Goal: Task Accomplishment & Management: Manage account settings

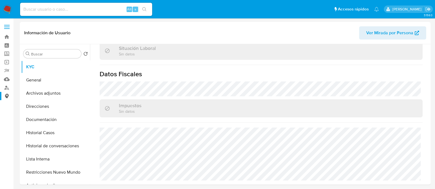
click at [8, 92] on link "Consolidado" at bounding box center [32, 96] width 65 height 9
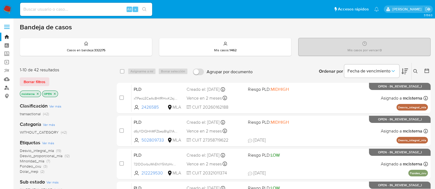
click at [6, 89] on link "Buscador de personas" at bounding box center [32, 88] width 65 height 9
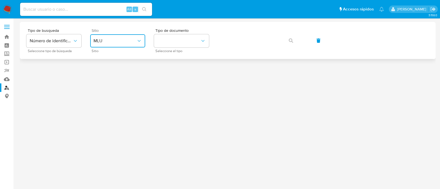
click at [127, 45] on button "MLU" at bounding box center [117, 40] width 55 height 13
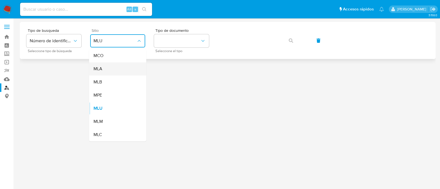
click at [124, 64] on div "MLA" at bounding box center [115, 68] width 45 height 13
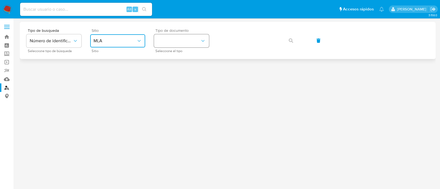
click at [170, 45] on button "identificationType" at bounding box center [181, 40] width 55 height 13
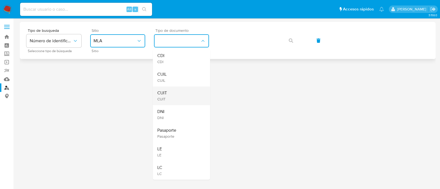
click at [172, 90] on div "CUIT CUIT" at bounding box center [179, 96] width 45 height 19
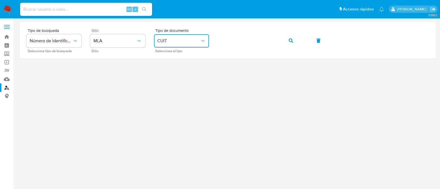
drag, startPoint x: 293, startPoint y: 42, endPoint x: 250, endPoint y: 175, distance: 140.3
click at [293, 42] on button "button" at bounding box center [291, 40] width 19 height 13
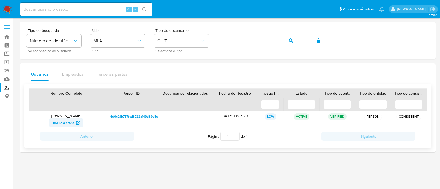
click at [71, 123] on span "1834307700" at bounding box center [63, 123] width 21 height 9
click at [280, 41] on div "Tipo de busqueda Número de identificación Seleccione tipo de búsqueda Sitio MLA…" at bounding box center [227, 41] width 403 height 24
click at [295, 42] on button "button" at bounding box center [291, 40] width 19 height 13
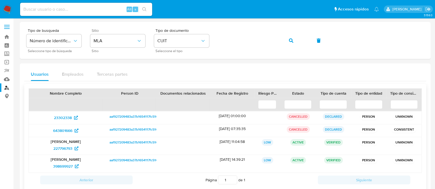
click at [45, 148] on div "227796793" at bounding box center [66, 148] width 66 height 9
drag, startPoint x: 47, startPoint y: 148, endPoint x: 72, endPoint y: 148, distance: 25.3
click at [72, 148] on div "227796793" at bounding box center [66, 148] width 66 height 9
click at [291, 42] on icon "button" at bounding box center [291, 40] width 4 height 4
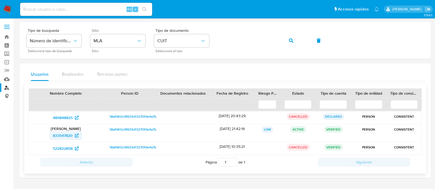
drag, startPoint x: 46, startPoint y: 134, endPoint x: 72, endPoint y: 134, distance: 26.1
click at [72, 134] on div "833547820" at bounding box center [66, 135] width 66 height 9
click at [294, 43] on button "button" at bounding box center [291, 40] width 19 height 13
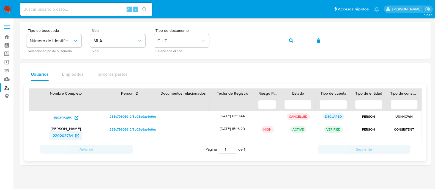
click at [74, 137] on span "220203784" at bounding box center [66, 135] width 26 height 9
click at [291, 41] on icon "button" at bounding box center [291, 40] width 4 height 4
click at [65, 139] on span "404525468" at bounding box center [63, 135] width 20 height 9
click at [278, 43] on div "Tipo de busqueda Número de identificación Seleccione tipo de búsqueda Sitio MLA…" at bounding box center [224, 41] width 397 height 24
click at [290, 40] on icon "button" at bounding box center [291, 40] width 4 height 4
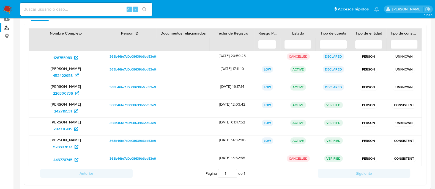
scroll to position [87, 0]
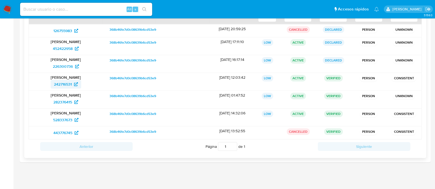
click at [71, 82] on span "242716531" at bounding box center [63, 84] width 18 height 9
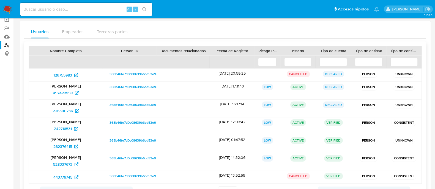
scroll to position [18, 0]
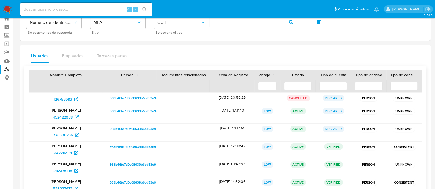
click at [329, 86] on input at bounding box center [332, 86] width 27 height 9
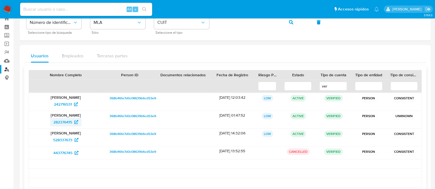
type input "ver"
click at [63, 124] on span "282376415" at bounding box center [62, 122] width 19 height 9
click at [76, 137] on span "528337673" at bounding box center [65, 140] width 25 height 9
click at [72, 153] on span "443776745" at bounding box center [62, 153] width 19 height 9
click at [72, 121] on span "282376415" at bounding box center [62, 122] width 19 height 9
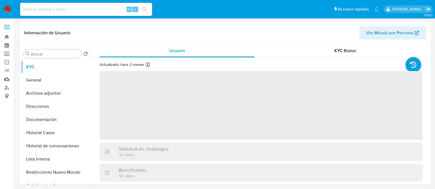
select select "10"
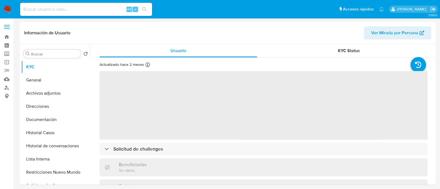
select select "10"
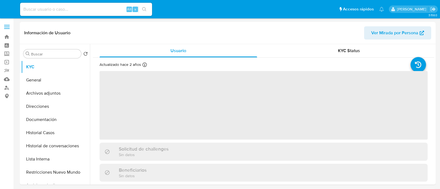
select select "10"
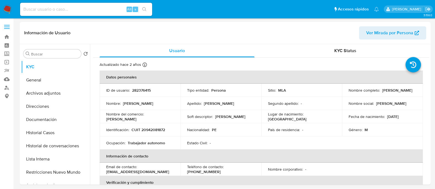
select select "10"
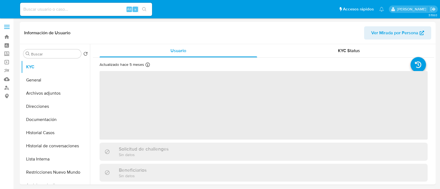
select select "10"
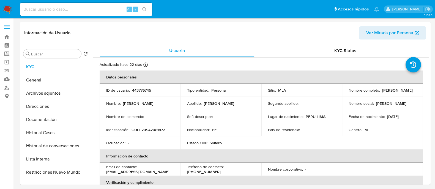
select select "10"
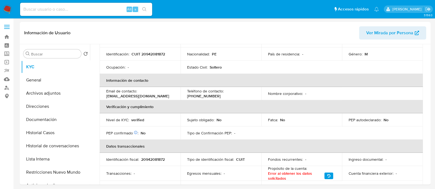
scroll to position [21, 0]
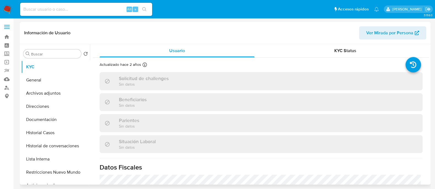
scroll to position [294, 0]
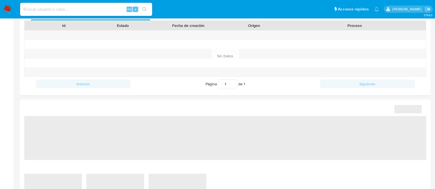
select select "10"
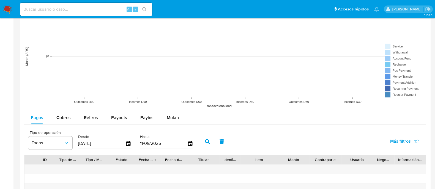
scroll to position [447, 0]
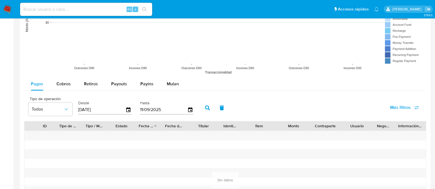
click at [172, 73] on rect at bounding box center [225, 23] width 402 height 110
click at [172, 80] on div "Mulan" at bounding box center [173, 84] width 12 height 13
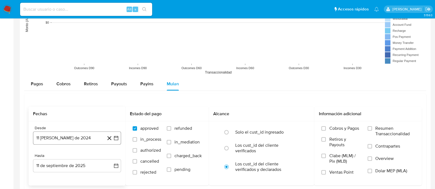
click at [78, 132] on button "11 de agosto de 2024" at bounding box center [77, 138] width 88 height 13
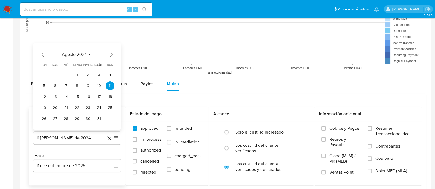
click at [114, 50] on div "agosto 2024 agosto 2024 lun lunes mar martes mié miércoles jue jueves vie viern…" at bounding box center [77, 86] width 88 height 87
click at [73, 52] on span "agosto 2024" at bounding box center [74, 54] width 25 height 5
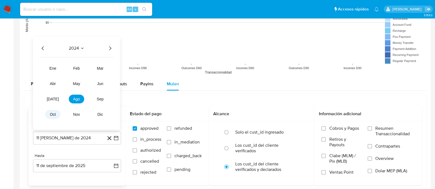
click at [52, 114] on span "oct" at bounding box center [53, 114] width 6 height 4
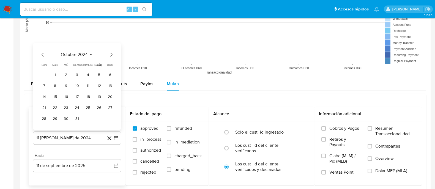
click at [54, 75] on button "1" at bounding box center [55, 75] width 9 height 9
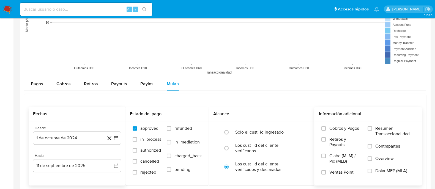
click at [390, 169] on span "Dolar MEP (MLA)" at bounding box center [391, 171] width 32 height 5
click at [372, 169] on input "Dolar MEP (MLA)" at bounding box center [369, 171] width 4 height 4
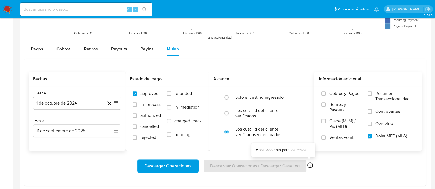
scroll to position [515, 0]
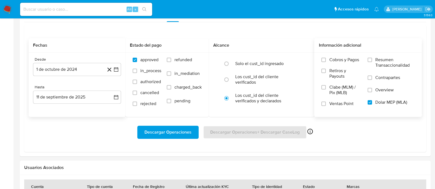
click at [180, 134] on span "Descargar Operaciones" at bounding box center [167, 132] width 47 height 12
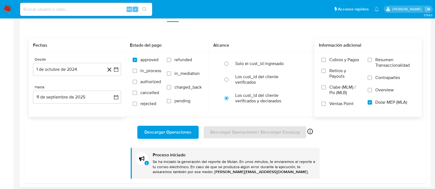
click at [84, 9] on input at bounding box center [86, 9] width 132 height 7
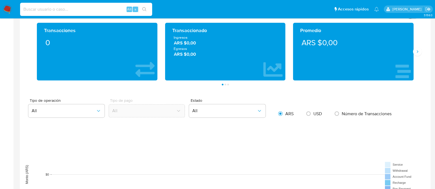
scroll to position [275, 0]
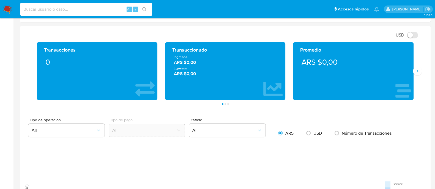
paste input "282376415"
type input "282376415"
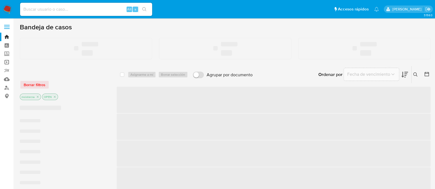
click at [5, 60] on link "Operaciones masivas" at bounding box center [32, 62] width 65 height 9
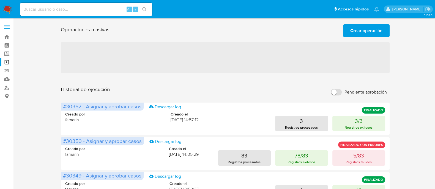
click at [359, 32] on span "Crear operación" at bounding box center [366, 31] width 32 height 12
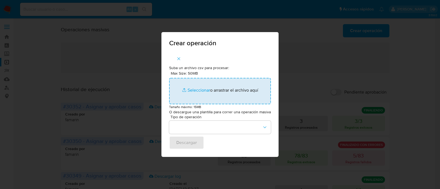
click at [202, 90] on input "Max Size: 50MB Seleccionar archivos" at bounding box center [220, 91] width 102 height 26
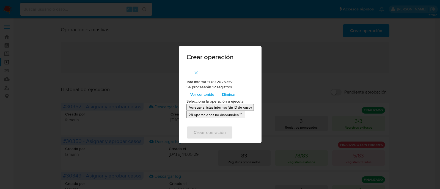
click at [202, 107] on p "Agregar a listas internas (sin ID de caso)" at bounding box center [220, 107] width 63 height 5
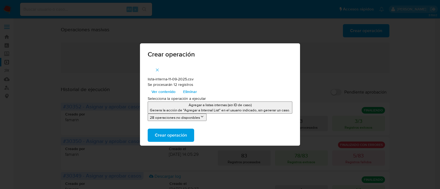
click at [184, 135] on span "Crear operación" at bounding box center [171, 136] width 32 height 12
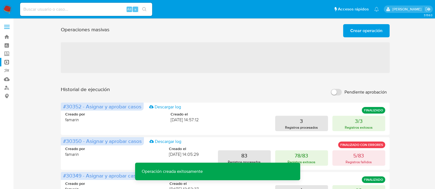
click at [363, 35] on span "Crear operación" at bounding box center [366, 31] width 32 height 12
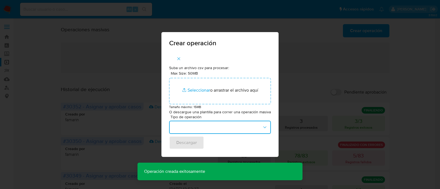
click at [205, 129] on button "button" at bounding box center [220, 127] width 102 height 13
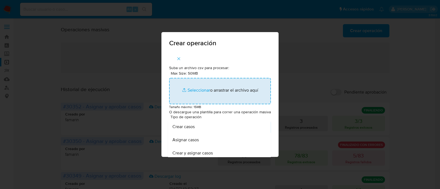
click at [202, 85] on input "Max Size: 50MB Seleccionar archivos" at bounding box center [220, 91] width 102 height 26
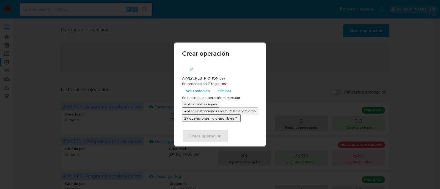
click at [201, 105] on p "Aplicar restricciones" at bounding box center [200, 104] width 33 height 5
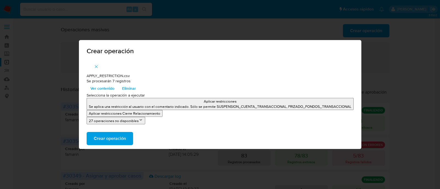
click at [121, 142] on span "Crear operación" at bounding box center [110, 139] width 32 height 12
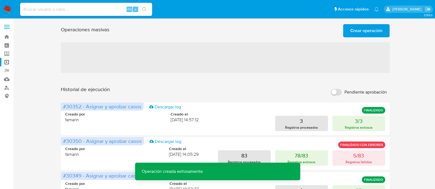
click at [363, 92] on span "Pendiente aprobación" at bounding box center [365, 92] width 42 height 5
click at [342, 92] on input "Pendiente aprobación" at bounding box center [336, 92] width 11 height 7
checkbox input "true"
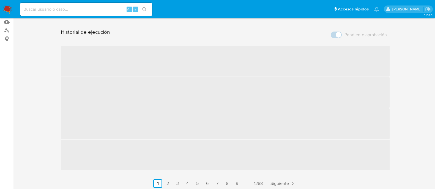
scroll to position [9, 0]
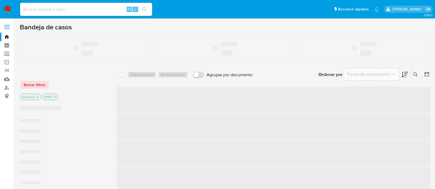
click at [114, 7] on input at bounding box center [86, 9] width 132 height 7
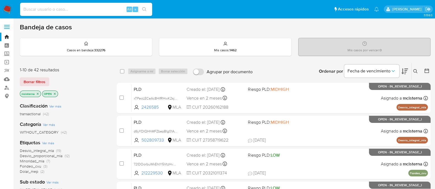
paste input "e0UzAh635DMSxFEqEf9ISiif"
type input "e0UzAh635DMSxFEqEf9ISiif"
click at [147, 9] on button "search-icon" at bounding box center [144, 9] width 11 height 8
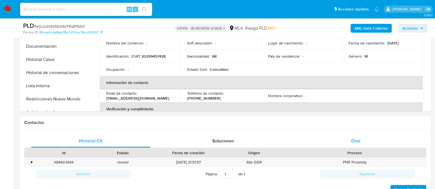
click at [354, 141] on span "Chat" at bounding box center [355, 141] width 9 height 6
select select "10"
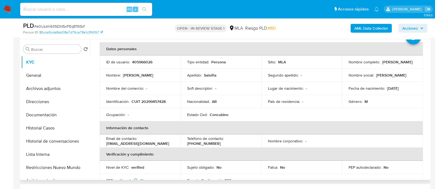
scroll to position [34, 0]
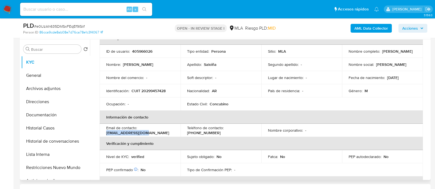
drag, startPoint x: 105, startPoint y: 133, endPoint x: 159, endPoint y: 133, distance: 54.4
click at [159, 133] on td "Email de contacto : aasaloina@gmail.com" at bounding box center [140, 130] width 81 height 13
copy p "[EMAIL_ADDRESS][DOMAIN_NAME]"
click at [47, 112] on button "Documentación" at bounding box center [53, 115] width 64 height 13
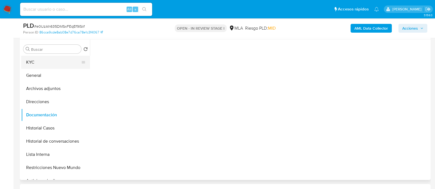
scroll to position [0, 0]
click at [49, 63] on button "KYC" at bounding box center [53, 62] width 64 height 13
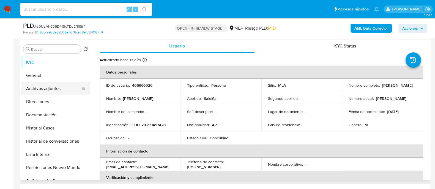
click at [54, 88] on button "Archivos adjuntos" at bounding box center [53, 88] width 64 height 13
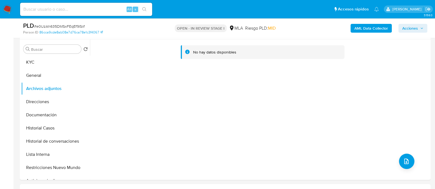
click at [360, 28] on b "AML Data Collector" at bounding box center [371, 28] width 34 height 9
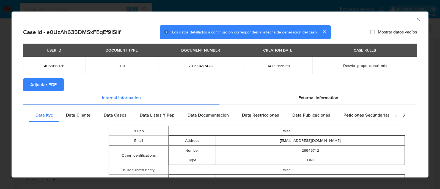
click at [59, 84] on button "Adjuntar PDF" at bounding box center [43, 84] width 41 height 13
click at [185, 65] on span "20299457428" at bounding box center [201, 66] width 72 height 5
copy span "20299457428"
click at [416, 20] on icon "Cerrar ventana" at bounding box center [418, 18] width 5 height 5
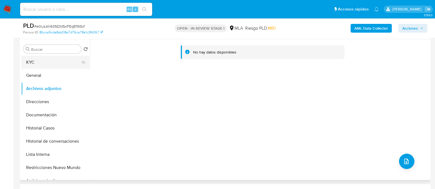
click at [59, 65] on button "KYC" at bounding box center [53, 62] width 64 height 13
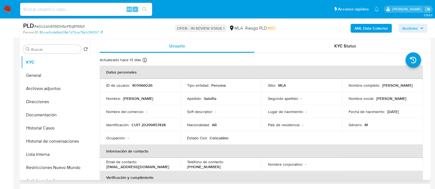
click at [154, 125] on p "CUIT 20299457428" at bounding box center [148, 125] width 34 height 5
copy p "20299457428"
click at [142, 83] on p "405966026" at bounding box center [142, 85] width 20 height 5
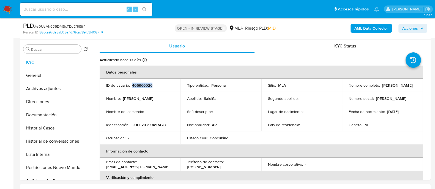
copy p "405966026"
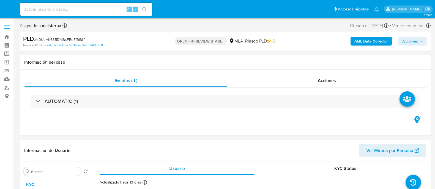
select select "10"
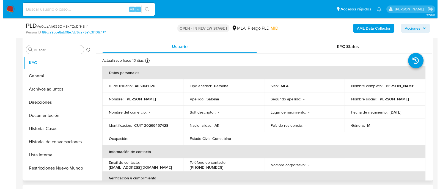
scroll to position [103, 0]
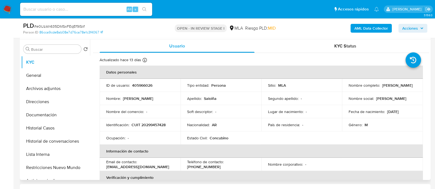
click at [152, 125] on p "CUIT 20299457428" at bounding box center [148, 125] width 34 height 5
copy p "20299457428"
click at [58, 90] on button "Archivos adjuntos" at bounding box center [55, 88] width 69 height 13
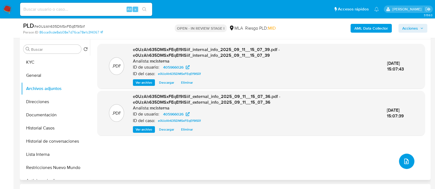
click at [403, 163] on icon "upload-file" at bounding box center [406, 161] width 7 height 7
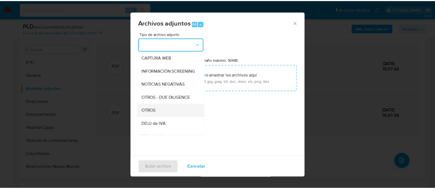
scroll to position [68, 0]
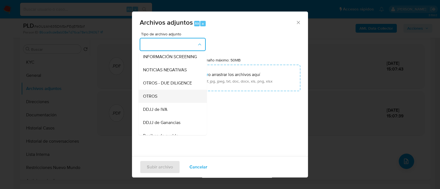
click at [164, 103] on div "OTROS" at bounding box center [171, 96] width 56 height 13
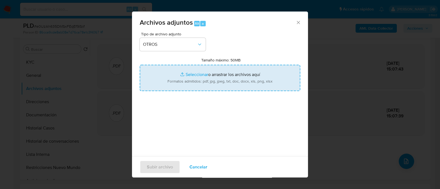
type input "C:\fakepath\Caselog e0UzAh635DMSxFEqEf9ISiif_2025_08_19_18_02_04.docx"
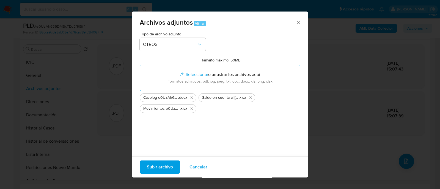
click at [170, 171] on span "Subir archivo" at bounding box center [160, 167] width 26 height 12
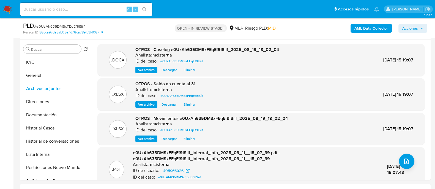
click at [414, 29] on span "Acciones" at bounding box center [410, 28] width 16 height 9
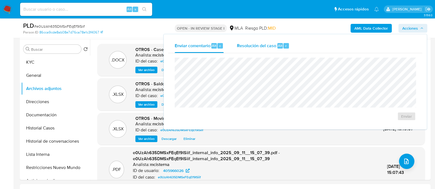
click at [253, 47] on span "Resolución del caso" at bounding box center [256, 45] width 39 height 6
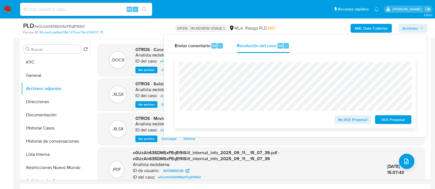
click at [343, 120] on span "No ROI Proposal" at bounding box center [352, 120] width 29 height 8
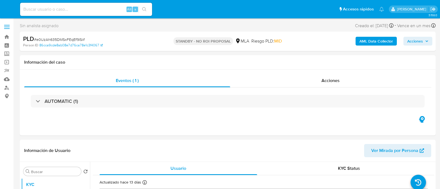
select select "10"
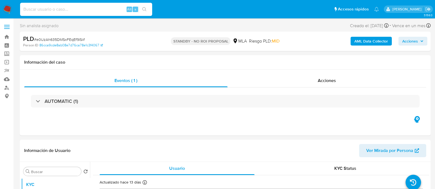
click at [116, 9] on input at bounding box center [86, 9] width 132 height 7
paste input "X6QBoUdqytZxlkElTMAtvyb1"
type input "X6QBoUdqytZxlkElTMAtvyb1"
click at [147, 8] on button "search-icon" at bounding box center [144, 9] width 11 height 8
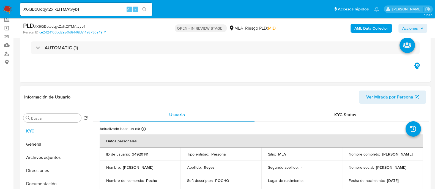
select select "10"
click at [144, 155] on p "34920141" at bounding box center [140, 154] width 16 height 5
copy p "34920141"
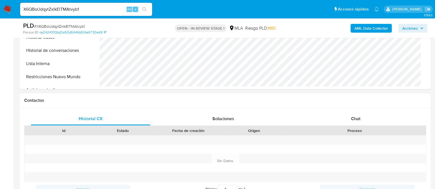
scroll to position [206, 0]
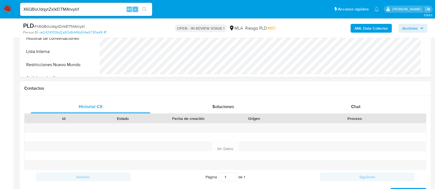
click at [372, 98] on div "Historial CX Soluciones Chat Id Estado Fecha de creación Origen Proceso Anterio…" at bounding box center [225, 149] width 411 height 106
click at [350, 104] on div "Chat" at bounding box center [355, 106] width 119 height 13
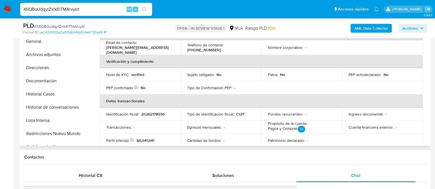
scroll to position [0, 0]
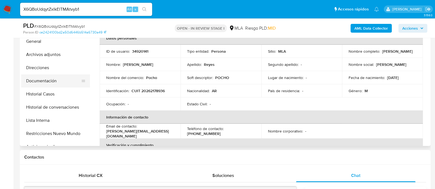
click at [65, 82] on button "Documentación" at bounding box center [53, 81] width 64 height 13
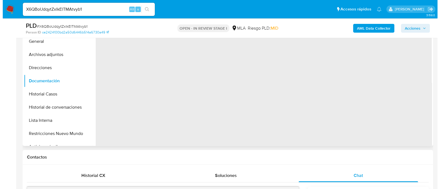
scroll to position [103, 0]
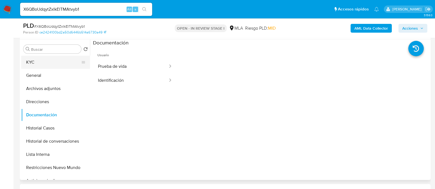
click at [49, 59] on button "KYC" at bounding box center [53, 62] width 64 height 13
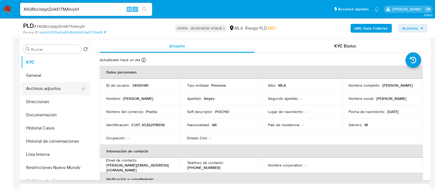
click at [45, 86] on button "Archivos adjuntos" at bounding box center [53, 88] width 64 height 13
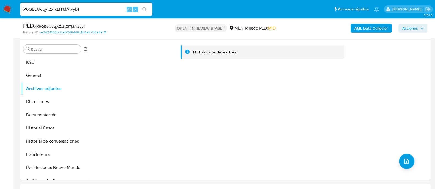
click at [362, 24] on b "AML Data Collector" at bounding box center [371, 28] width 34 height 9
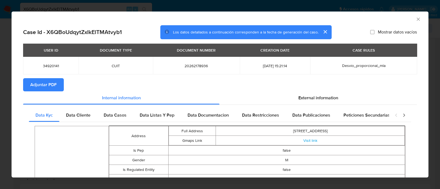
click at [45, 91] on span "Adjuntar PDF" at bounding box center [43, 85] width 26 height 12
click at [47, 80] on span "Adjuntar PDF" at bounding box center [43, 85] width 26 height 12
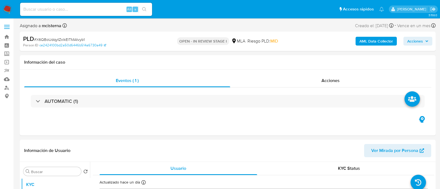
select select "10"
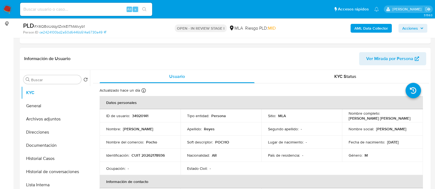
scroll to position [103, 0]
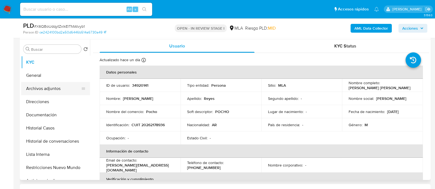
click at [67, 86] on button "Archivos adjuntos" at bounding box center [53, 88] width 64 height 13
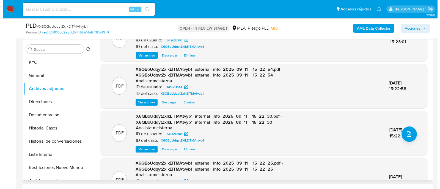
scroll to position [0, 0]
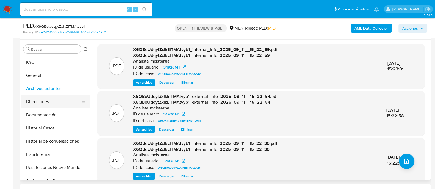
click at [62, 105] on button "Direcciones" at bounding box center [53, 101] width 64 height 13
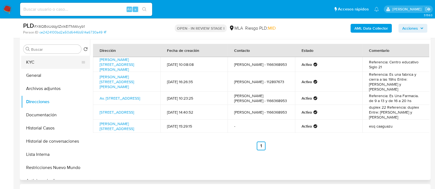
click at [62, 57] on button "KYC" at bounding box center [53, 62] width 64 height 13
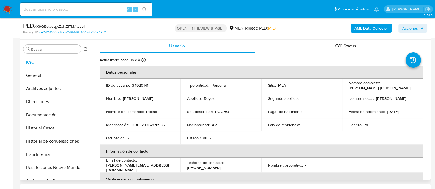
click at [144, 126] on p "CUIT 20262178936" at bounding box center [147, 125] width 33 height 5
copy p "20262178936"
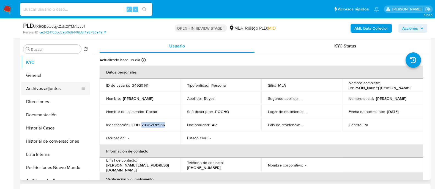
click at [57, 90] on button "Archivos adjuntos" at bounding box center [53, 88] width 64 height 13
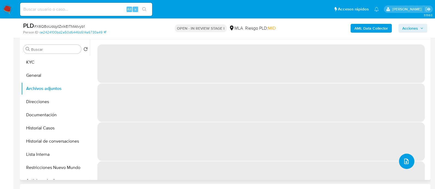
click at [408, 163] on button "upload-file" at bounding box center [406, 161] width 15 height 15
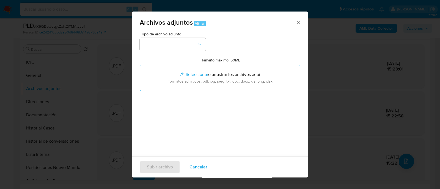
click at [182, 35] on span "Tipo de archivo adjunto" at bounding box center [174, 34] width 66 height 4
click at [182, 45] on button "button" at bounding box center [173, 44] width 66 height 13
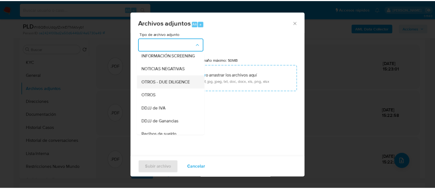
scroll to position [68, 0]
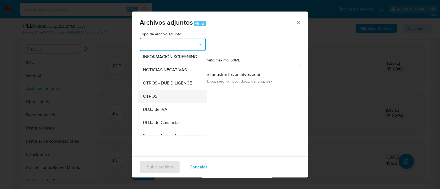
click at [166, 98] on div "OTROS" at bounding box center [171, 96] width 56 height 13
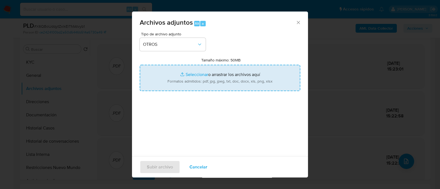
type input "C:\fakepath\Movimientos X6QBoUdqytZxlkElTMAtvyb1_2025_08_19_03_48_05.xlsx"
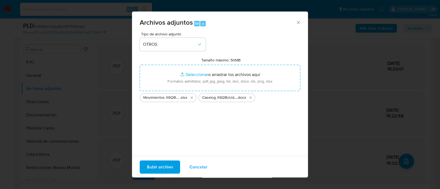
click at [170, 166] on span "Subir archivo" at bounding box center [160, 167] width 26 height 12
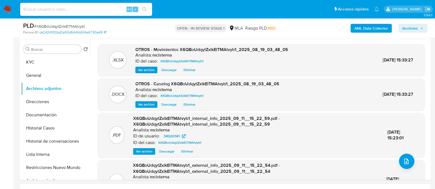
click at [418, 28] on span "Acciones" at bounding box center [410, 28] width 16 height 9
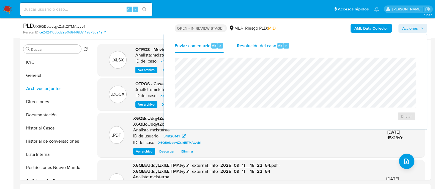
click at [256, 51] on div "Resolución del caso Alt r" at bounding box center [263, 46] width 53 height 14
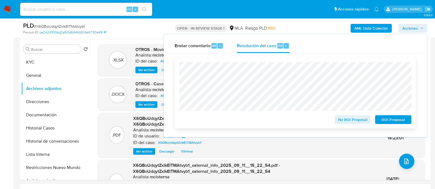
click at [353, 119] on span "No ROI Proposal" at bounding box center [352, 120] width 29 height 8
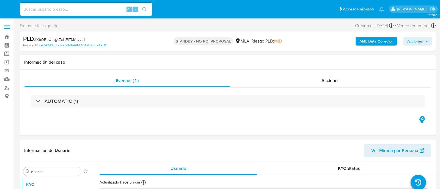
select select "10"
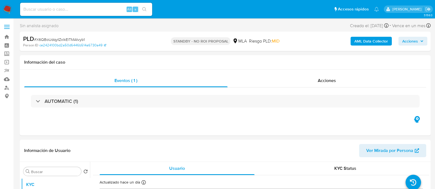
click at [101, 8] on input at bounding box center [86, 9] width 132 height 7
paste input "LdqLrwOSloLLnYay85VyLTMp"
click at [152, 9] on input "LdqLrwOSloLLnYay85VyLTMp" at bounding box center [86, 9] width 132 height 7
type input "LdqLrwOSloLLnYay85VyLTMp"
click at [144, 10] on icon "search-icon" at bounding box center [144, 9] width 4 height 4
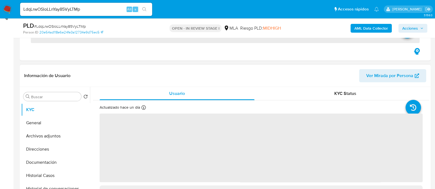
scroll to position [103, 0]
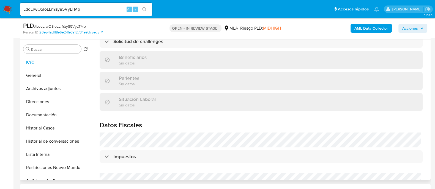
select select "10"
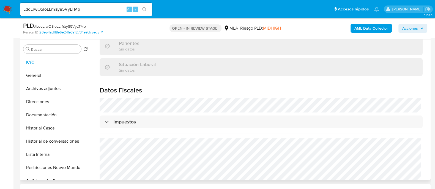
scroll to position [295, 0]
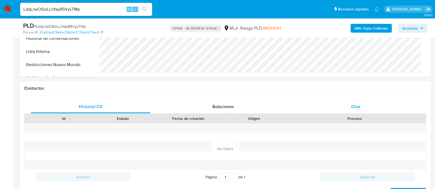
click at [343, 109] on div "Chat" at bounding box center [355, 106] width 119 height 13
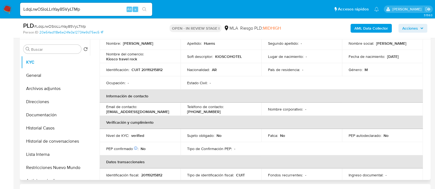
scroll to position [54, 0]
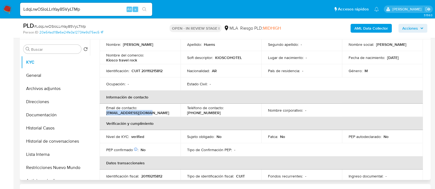
drag, startPoint x: 104, startPoint y: 113, endPoint x: 161, endPoint y: 113, distance: 57.5
click at [161, 113] on td "Email de contacto : hotelesraul@gmail.com" at bounding box center [140, 110] width 81 height 13
click at [53, 117] on button "Documentación" at bounding box center [53, 115] width 64 height 13
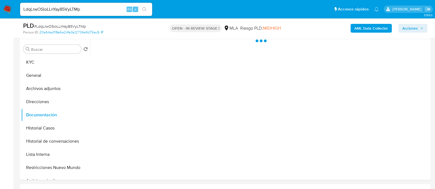
scroll to position [0, 0]
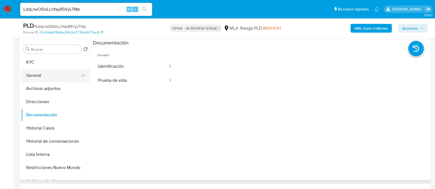
click at [65, 76] on button "General" at bounding box center [53, 75] width 64 height 13
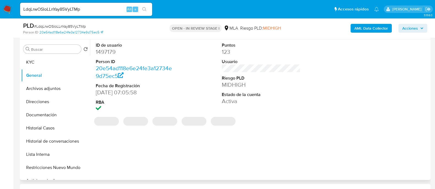
click at [109, 54] on dd "1497179" at bounding box center [135, 52] width 79 height 8
copy dd "1497179"
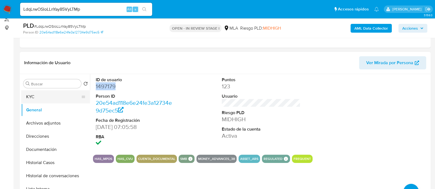
click at [52, 95] on button "KYC" at bounding box center [53, 96] width 64 height 13
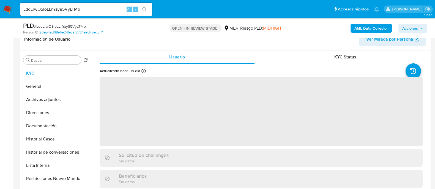
scroll to position [103, 0]
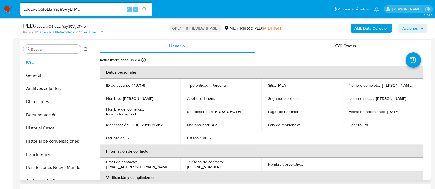
click at [106, 167] on td "Email de contacto : hotelesraul@gmail.com" at bounding box center [140, 164] width 81 height 13
drag, startPoint x: 106, startPoint y: 167, endPoint x: 164, endPoint y: 167, distance: 58.0
click at [164, 167] on td "Email de contacto : hotelesraul@gmail.com" at bounding box center [140, 164] width 81 height 13
copy p "hotelesraul@gmail.com"
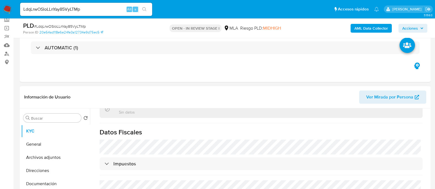
scroll to position [0, 0]
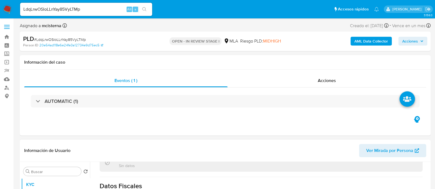
click at [375, 152] on span "Ver Mirada por Persona" at bounding box center [389, 150] width 47 height 13
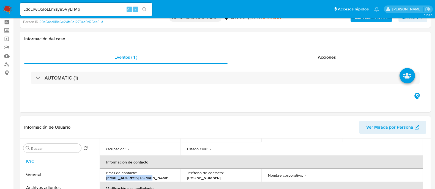
scroll to position [34, 0]
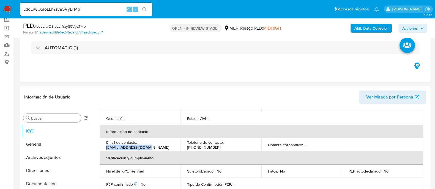
copy p "hotelesraul@gmail.com"
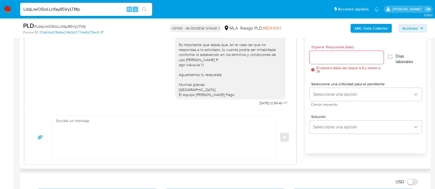
scroll to position [275, 0]
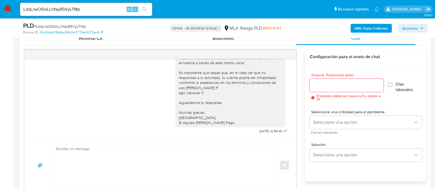
click at [202, 173] on textarea at bounding box center [163, 165] width 214 height 42
paste textarea "Hola Raul Osvaldo Huens En función de las operaciones realizadas en tu cuenta d…"
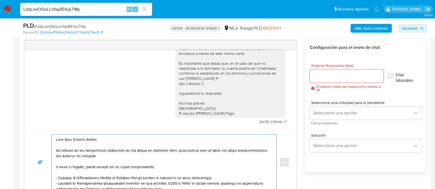
scroll to position [0, 0]
type textarea "Hola Raul Osvaldo Huens En función de las operaciones realizadas en tu cuenta d…"
click at [322, 77] on input "Esperar Respuesta (días)" at bounding box center [346, 76] width 74 height 7
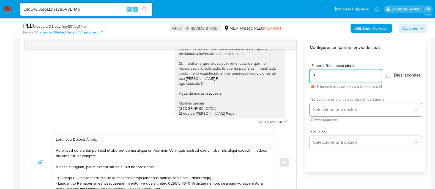
type input "3"
click at [319, 110] on span "Seleccione una opción" at bounding box center [363, 109] width 100 height 5
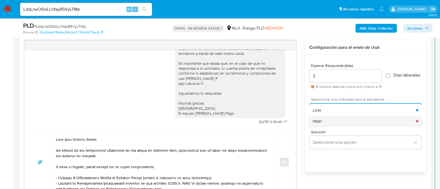
click at [325, 125] on div "HIGH" at bounding box center [364, 121] width 103 height 11
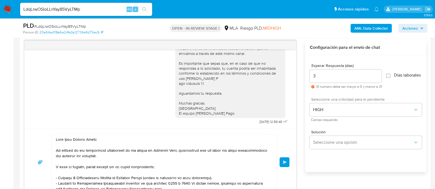
click at [282, 159] on button "Enviar" at bounding box center [284, 163] width 10 height 10
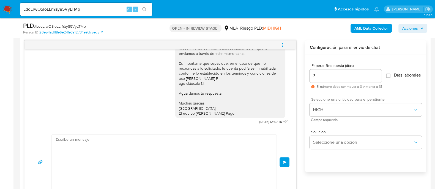
scroll to position [544, 0]
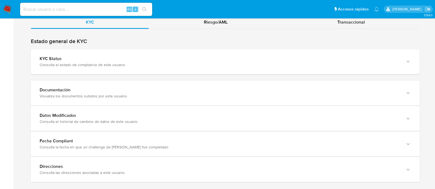
scroll to position [544, 0]
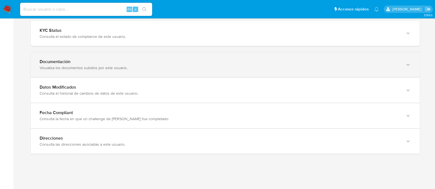
click at [163, 71] on div "Documentación Visualiza los documentos subidos por este usuario." at bounding box center [225, 64] width 389 height 25
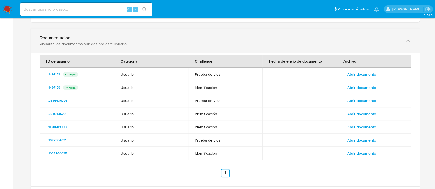
scroll to position [578, 0]
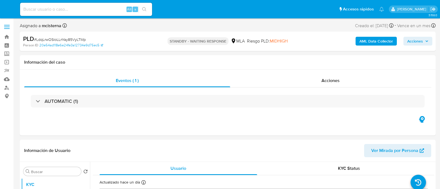
select select "10"
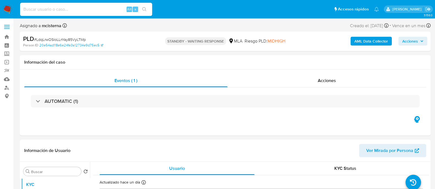
click at [109, 8] on input at bounding box center [86, 9] width 132 height 7
paste input "R5cRPuPk3Kp2a3IfGqFn8qAt"
type input "R5cRPuPk3Kp2a3IfGqFn8qAt"
click at [144, 9] on icon "search-icon" at bounding box center [144, 9] width 4 height 4
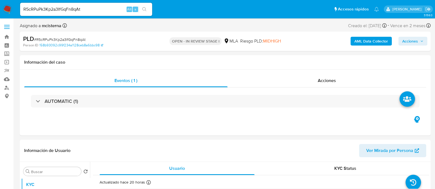
select select "10"
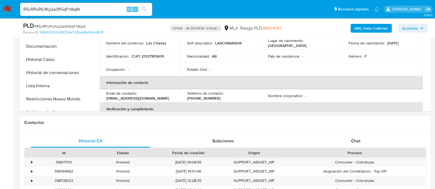
click at [353, 134] on div "Historial CX Soluciones Chat Id Estado Fecha de creación Origen Proceso • 39917…" at bounding box center [225, 183] width 411 height 106
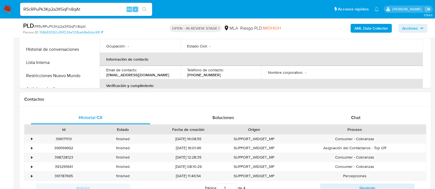
scroll to position [206, 0]
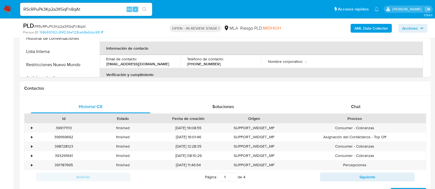
click at [252, 99] on div "Historial CX Soluciones Chat Id Estado Fecha de creación Origen Proceso • 39917…" at bounding box center [225, 149] width 411 height 106
click at [349, 115] on div "Proceso" at bounding box center [355, 118] width 142 height 9
click at [352, 109] on span "Chat" at bounding box center [355, 107] width 9 height 6
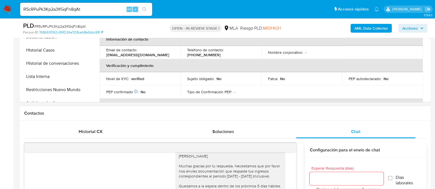
scroll to position [137, 0]
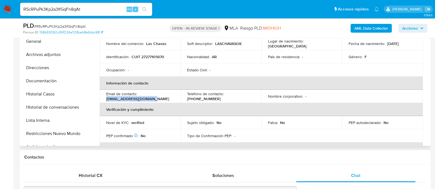
drag, startPoint x: 104, startPoint y: 97, endPoint x: 168, endPoint y: 97, distance: 63.2
click at [168, 97] on td "Email de contacto : [EMAIL_ADDRESS][DOMAIN_NAME]" at bounding box center [140, 96] width 81 height 13
copy p "[EMAIL_ADDRESS][DOMAIN_NAME]"
drag, startPoint x: 46, startPoint y: 84, endPoint x: 163, endPoint y: 107, distance: 118.4
click at [47, 83] on button "Documentación" at bounding box center [55, 81] width 69 height 13
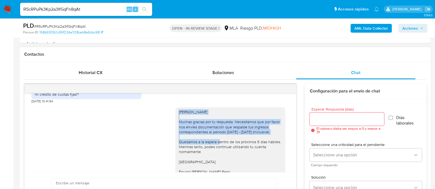
scroll to position [465, 0]
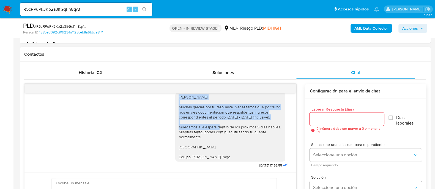
drag, startPoint x: 173, startPoint y: 125, endPoint x: 219, endPoint y: 150, distance: 51.9
click at [219, 150] on div "Hola Maria Fernanda Gonzalez Muchas gracias por tu respuesta. Necesitamos que p…" at bounding box center [229, 127] width 103 height 65
copy div "Hola Maria Fernanda Gonzalez Muchas gracias por tu respuesta. Necesitamos que p…"
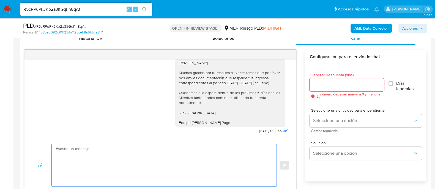
click at [205, 158] on textarea at bounding box center [163, 165] width 214 height 42
paste textarea "Hola Maria Fernanda Gonzalez Muchas gracias por tu respuesta. Necesitamos que p…"
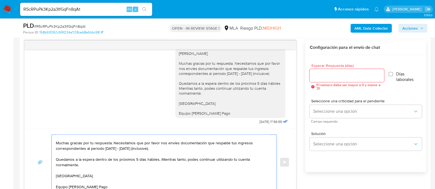
scroll to position [0, 0]
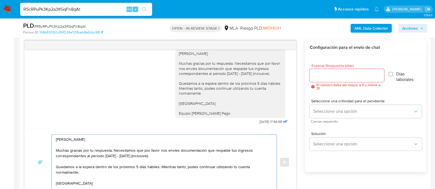
drag, startPoint x: 112, startPoint y: 150, endPoint x: 79, endPoint y: 151, distance: 32.7
click at [111, 150] on textarea "Hola Maria Fernanda Gonzalez Muchas gracias por tu respuesta. Necesitamos que p…" at bounding box center [163, 162] width 214 height 55
drag, startPoint x: 79, startPoint y: 151, endPoint x: 56, endPoint y: 151, distance: 23.9
click at [56, 151] on textarea "Hola Maria Fernanda Gonzalez Muchas gracias por tu respuesta. Necesitamos que p…" at bounding box center [163, 162] width 214 height 55
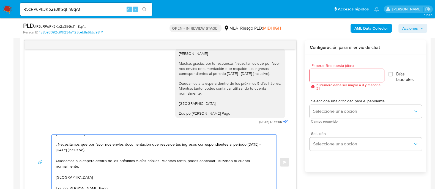
scroll to position [9, 0]
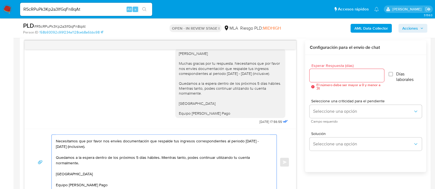
type textarea "Hola Maria Fernanda Gonzalez Necesitamos que por favor nos envíes documentación…"
click at [333, 76] on input "Esperar Respuesta (días)" at bounding box center [346, 75] width 74 height 7
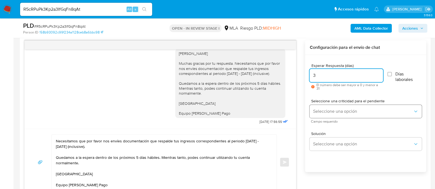
type input "3"
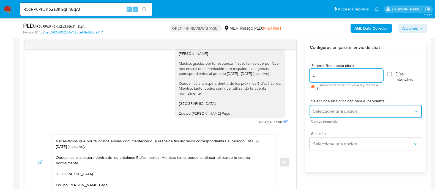
click at [337, 107] on button "Seleccione una opción" at bounding box center [365, 111] width 112 height 13
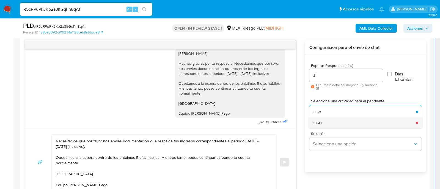
click at [335, 125] on div "HIGH" at bounding box center [363, 122] width 100 height 11
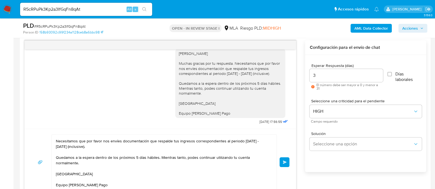
click at [287, 161] on button "Enviar" at bounding box center [284, 163] width 10 height 10
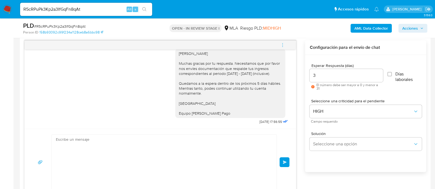
scroll to position [546, 0]
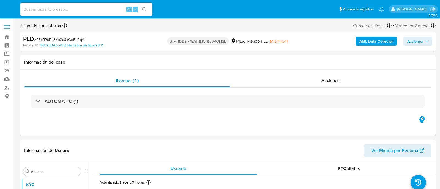
select select "10"
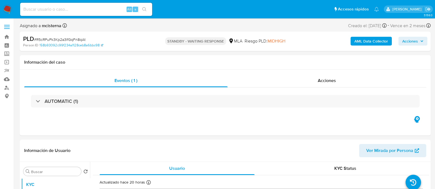
click at [102, 10] on input at bounding box center [86, 9] width 132 height 7
paste input "xTPeoLECeAc8HlfRHwK2sjdU"
type input "xTPeoLECeAc8HlfRHwK2sjdU"
click at [142, 10] on button "search-icon" at bounding box center [144, 9] width 11 height 8
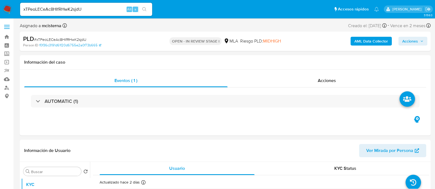
select select "10"
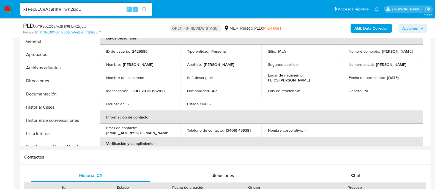
scroll to position [240, 0]
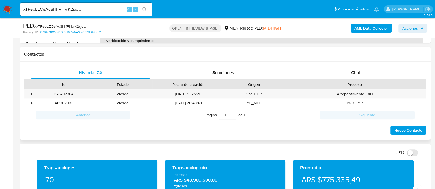
click at [342, 82] on div "Proceso" at bounding box center [354, 84] width 134 height 5
click at [321, 73] on div "Chat" at bounding box center [355, 72] width 119 height 13
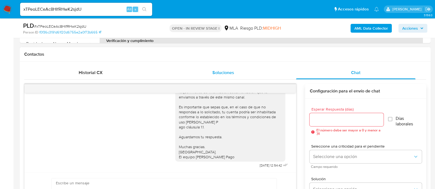
scroll to position [137, 0]
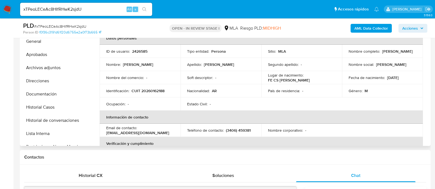
drag, startPoint x: 50, startPoint y: 92, endPoint x: 134, endPoint y: 93, distance: 83.3
click at [51, 93] on button "Documentación" at bounding box center [55, 94] width 69 height 13
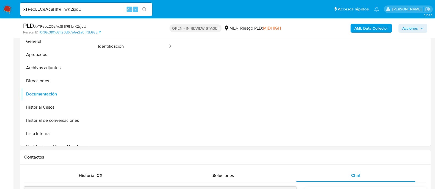
scroll to position [68, 0]
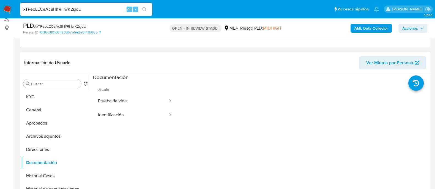
click at [55, 89] on div "Buscar Volver al orden por defecto KYC General Aprobados Archivos adjuntos Dire…" at bounding box center [55, 145] width 69 height 140
click at [51, 96] on button "KYC" at bounding box center [53, 96] width 64 height 13
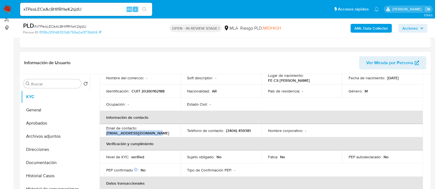
drag, startPoint x: 104, startPoint y: 133, endPoint x: 165, endPoint y: 133, distance: 60.8
click at [165, 133] on td "Email de contacto : [EMAIL_ADDRESS][DOMAIN_NAME]" at bounding box center [140, 130] width 81 height 13
copy p "[EMAIL_ADDRESS][DOMAIN_NAME]"
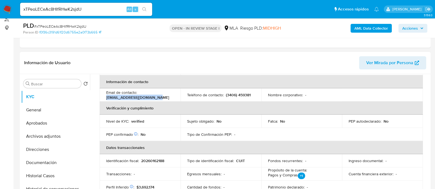
scroll to position [137, 0]
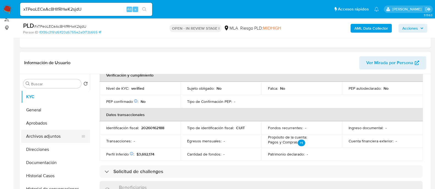
click at [55, 137] on button "Archivos adjuntos" at bounding box center [53, 136] width 64 height 13
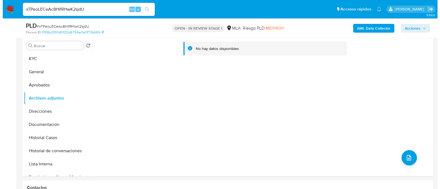
scroll to position [103, 0]
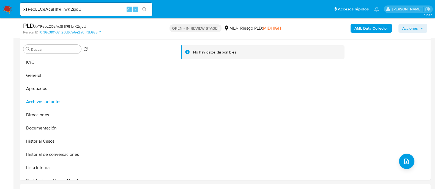
click at [356, 26] on b "AML Data Collector" at bounding box center [371, 28] width 34 height 9
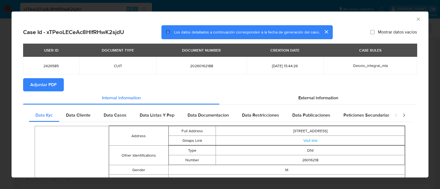
click at [46, 89] on span "Adjuntar PDF" at bounding box center [43, 85] width 26 height 12
click at [191, 69] on td "20260162188" at bounding box center [201, 66] width 90 height 18
copy span "20260162188"
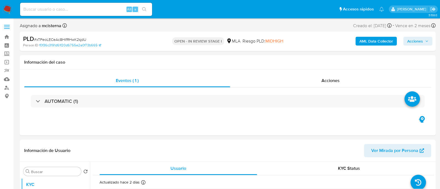
select select "10"
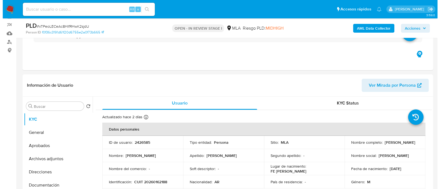
scroll to position [103, 0]
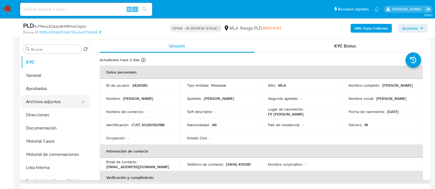
click at [82, 99] on div at bounding box center [83, 102] width 4 height 12
click at [61, 101] on button "Archivos adjuntos" at bounding box center [53, 101] width 64 height 13
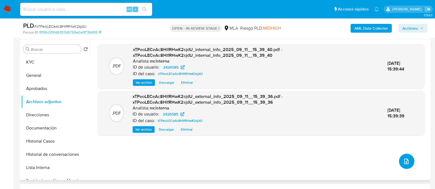
click at [406, 159] on icon "upload-file" at bounding box center [406, 161] width 7 height 7
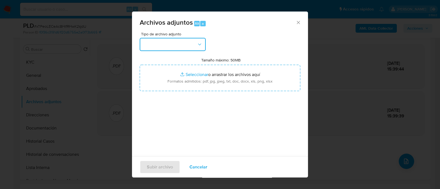
click at [173, 45] on button "button" at bounding box center [173, 44] width 66 height 13
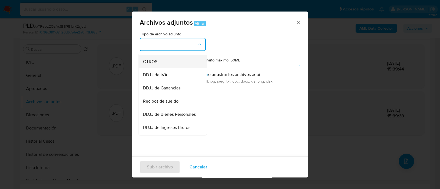
click at [165, 67] on div "OTROS" at bounding box center [171, 61] width 56 height 13
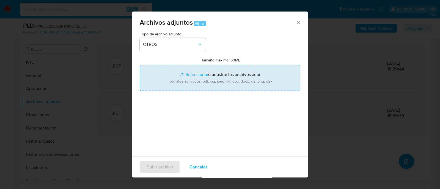
type input "C:\fakepath\Caselog xTPeoLECeAc8HlfRHwK2sjdU_2025_08_19_04_06_17.docx"
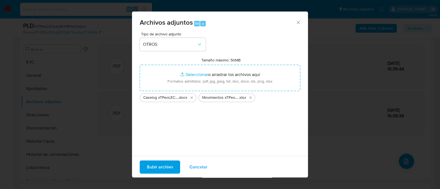
click at [153, 168] on span "Subir archivo" at bounding box center [160, 167] width 26 height 12
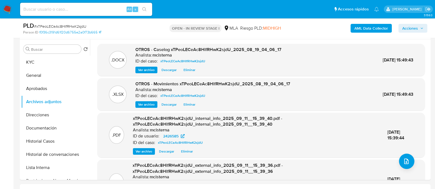
click at [418, 27] on span "Acciones" at bounding box center [412, 28] width 21 height 8
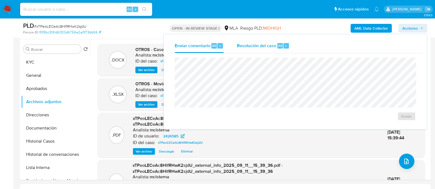
click at [251, 47] on span "Resolución del caso" at bounding box center [256, 45] width 39 height 6
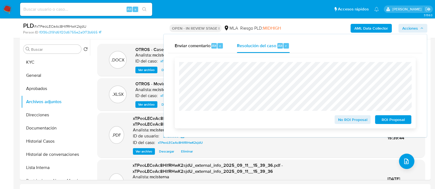
click at [351, 124] on span "No ROI Proposal" at bounding box center [352, 120] width 29 height 8
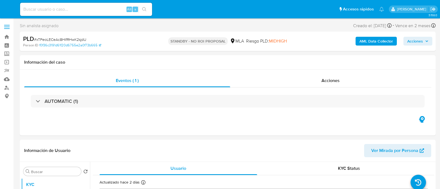
select select "10"
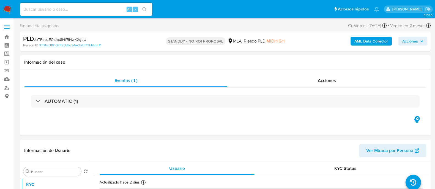
click at [103, 7] on input at bounding box center [86, 9] width 132 height 7
paste input "i8FWKOVQfDYmjN1lt35rFsBx"
type input "i8FWKOVQfDYmjN1lt35rFsBx"
click at [147, 7] on button "search-icon" at bounding box center [144, 9] width 11 height 8
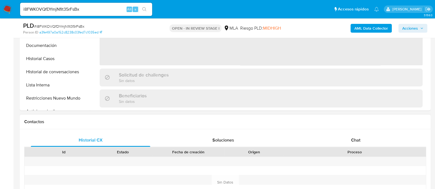
scroll to position [206, 0]
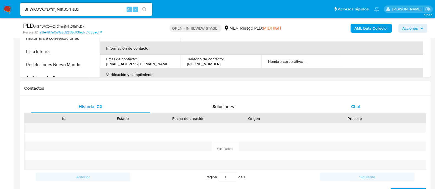
click at [355, 106] on span "Chat" at bounding box center [355, 107] width 9 height 6
select select "10"
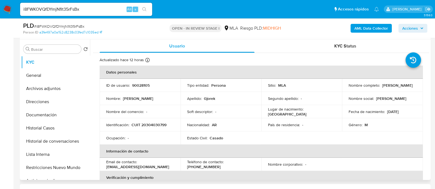
scroll to position [103, 0]
drag, startPoint x: 104, startPoint y: 166, endPoint x: 173, endPoint y: 167, distance: 69.6
click at [173, 167] on td "Email de contacto : [EMAIL_ADDRESS][DOMAIN_NAME]" at bounding box center [140, 164] width 81 height 13
drag, startPoint x: 106, startPoint y: 167, endPoint x: 156, endPoint y: 167, distance: 50.6
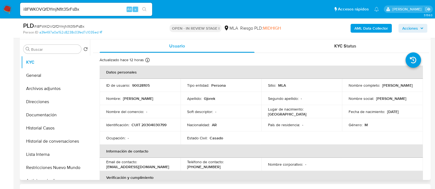
click at [128, 167] on td "Email de contacto : [EMAIL_ADDRESS][DOMAIN_NAME]" at bounding box center [140, 164] width 81 height 13
drag, startPoint x: 156, startPoint y: 167, endPoint x: 165, endPoint y: 167, distance: 8.8
click at [165, 167] on div "Email de contacto : [EMAIL_ADDRESS][DOMAIN_NAME]" at bounding box center [140, 165] width 68 height 10
click at [151, 170] on p "[EMAIL_ADDRESS][DOMAIN_NAME]" at bounding box center [137, 167] width 63 height 5
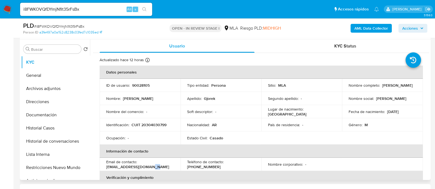
click at [151, 170] on p "[EMAIL_ADDRESS][DOMAIN_NAME]" at bounding box center [137, 167] width 63 height 5
click at [125, 168] on p "[EMAIL_ADDRESS][DOMAIN_NAME]" at bounding box center [137, 167] width 63 height 5
drag, startPoint x: 125, startPoint y: 168, endPoint x: 110, endPoint y: 169, distance: 15.1
click at [125, 168] on p "[EMAIL_ADDRESS][DOMAIN_NAME]" at bounding box center [137, 167] width 63 height 5
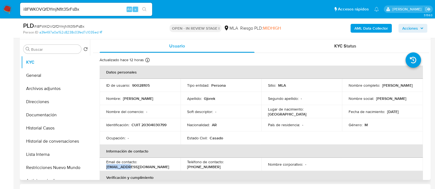
click at [106, 167] on td "Email de contacto : [EMAIL_ADDRESS][DOMAIN_NAME]" at bounding box center [140, 164] width 81 height 13
click at [125, 167] on p "[EMAIL_ADDRESS][DOMAIN_NAME]" at bounding box center [137, 167] width 63 height 5
drag, startPoint x: 162, startPoint y: 167, endPoint x: 106, endPoint y: 168, distance: 56.1
click at [106, 168] on div "Email de contacto : [EMAIL_ADDRESS][DOMAIN_NAME]" at bounding box center [140, 165] width 68 height 10
copy p "[EMAIL_ADDRESS][DOMAIN_NAME]"
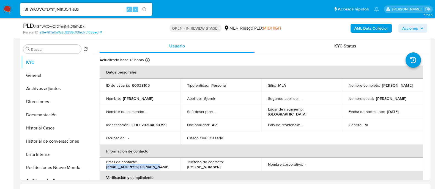
copy p "[EMAIL_ADDRESS][DOMAIN_NAME]"
click at [139, 86] on p "90028105" at bounding box center [141, 85] width 18 height 5
copy p "90028105"
click at [98, 12] on input "i8FWKOVQfDYmjN1lt35rFsBx" at bounding box center [86, 9] width 132 height 7
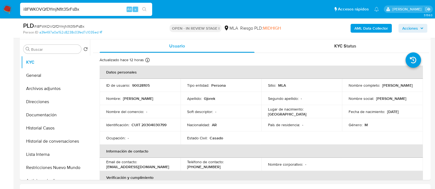
click at [98, 12] on input "i8FWKOVQfDYmjN1lt35rFsBx" at bounding box center [86, 9] width 132 height 7
paste input "PadEIZoGYpBSSxMNx29U9JSk"
click at [114, 5] on div "i8FWKOVQfDYmjN1lt35rFsBxPadEIZoGYpBSSxMNx29U9JSk Alt s" at bounding box center [86, 9] width 132 height 13
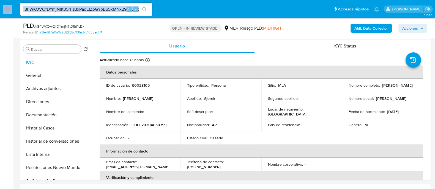
click at [114, 5] on div "i8FWKOVQfDYmjN1lt35rFsBxPadEIZoGYpBSSxMNx29U9JSk Alt s" at bounding box center [86, 9] width 132 height 13
click at [97, 9] on input "i8FWKOVQfDYmjN1lt35rFsBxPadEIZoGYpBSSxMNx29U9JSk" at bounding box center [86, 9] width 132 height 7
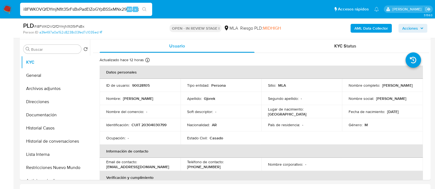
click at [97, 9] on input "i8FWKOVQfDYmjN1lt35rFsBxPadEIZoGYpBSSxMNx29U9JSk" at bounding box center [86, 9] width 132 height 7
paste input
type input "PadEIZoGYpBSSxMNx29U9JSk"
click at [142, 8] on icon "search-icon" at bounding box center [144, 9] width 4 height 4
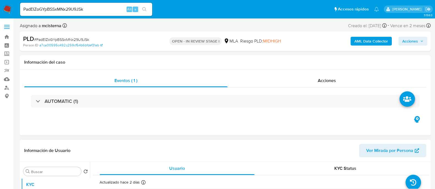
select select "10"
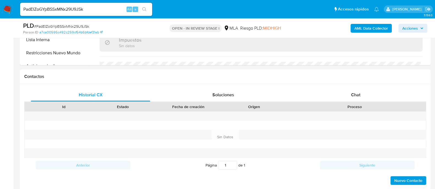
scroll to position [240, 0]
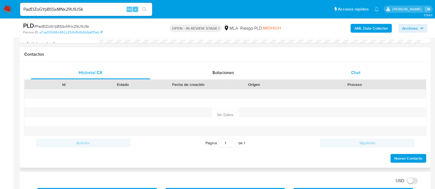
click at [341, 73] on div "Chat" at bounding box center [355, 72] width 119 height 13
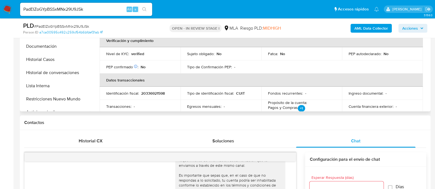
scroll to position [34, 0]
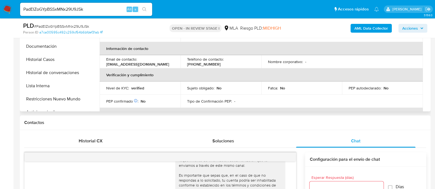
drag, startPoint x: 104, startPoint y: 64, endPoint x: 170, endPoint y: 65, distance: 66.0
click at [170, 65] on td "Email de contacto : [EMAIL_ADDRESS][DOMAIN_NAME]" at bounding box center [140, 61] width 81 height 13
copy p "[EMAIL_ADDRESS][DOMAIN_NAME]"
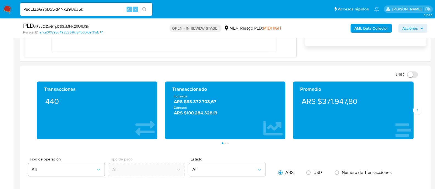
scroll to position [344, 0]
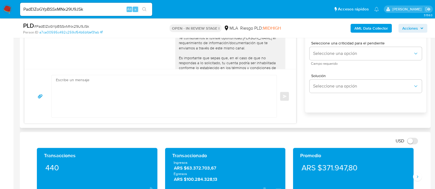
click at [235, 89] on textarea at bounding box center [163, 96] width 214 height 42
paste textarea "Hola [PERSON_NAME] En función de las operaciones realizadas en tu cuenta [PERSO…"
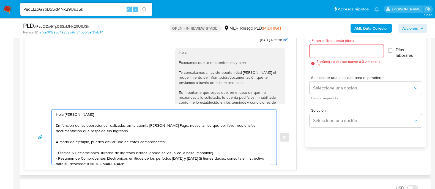
scroll to position [275, 0]
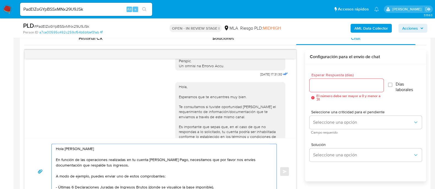
type textarea "Hola [PERSON_NAME] En función de las operaciones realizadas en tu cuenta [PERSO…"
click at [318, 83] on input "Esperar Respuesta (días)" at bounding box center [346, 85] width 74 height 7
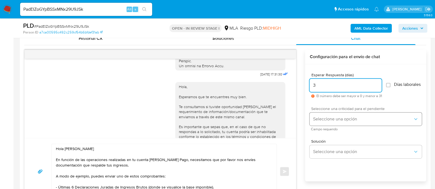
type input "3"
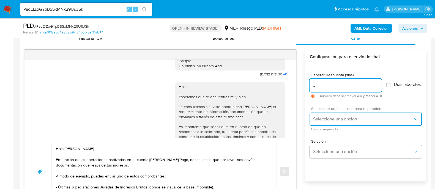
click at [323, 122] on span "Seleccione una opción" at bounding box center [363, 119] width 100 height 5
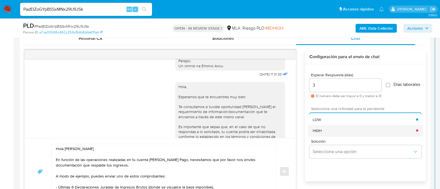
click at [322, 133] on span "HIGH" at bounding box center [317, 130] width 9 height 5
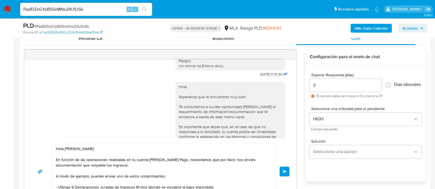
drag, startPoint x: 286, startPoint y: 169, endPoint x: 286, endPoint y: 172, distance: 3.8
click at [286, 169] on button "Enviar" at bounding box center [284, 172] width 10 height 10
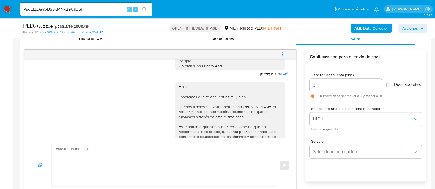
scroll to position [503, 0]
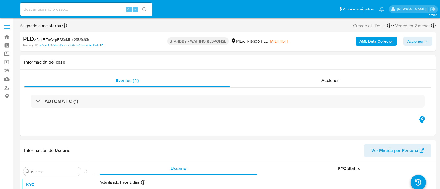
select select "10"
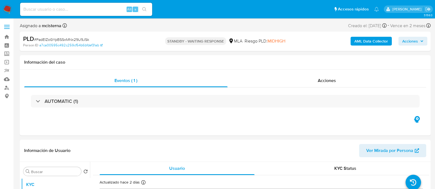
click at [120, 7] on input at bounding box center [86, 9] width 132 height 7
paste input "8s6OYDTqfIiymcQd3NTNl0Ym"
type input "8s6OYDTqfIiymcQd3NTNl0Ym"
click at [142, 6] on button "search-icon" at bounding box center [144, 9] width 11 height 8
select select "10"
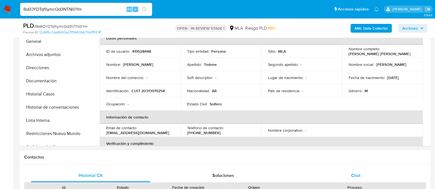
click at [361, 173] on div "Chat" at bounding box center [355, 175] width 119 height 13
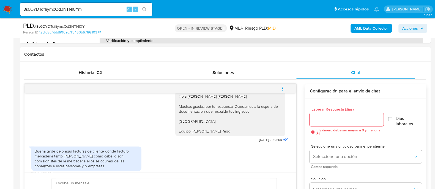
scroll to position [444, 0]
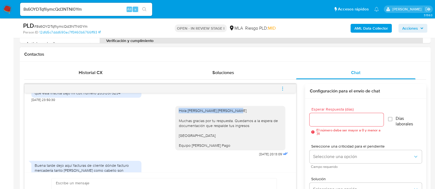
drag, startPoint x: 173, startPoint y: 126, endPoint x: 227, endPoint y: 126, distance: 53.3
click at [227, 126] on div "Hola [PERSON_NAME] [PERSON_NAME] Muchas gracias por tu respuesta. Quedamos a la…" at bounding box center [229, 128] width 103 height 40
copy div "Hola [PERSON_NAME] [PERSON_NAME]"
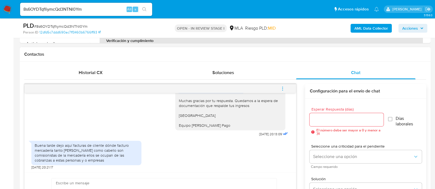
scroll to position [478, 0]
paste textarea "Hola [PERSON_NAME] [PERSON_NAME]"
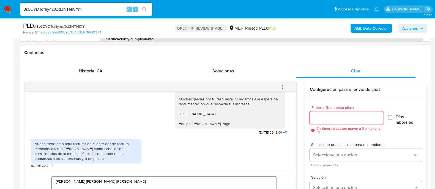
scroll to position [247, 0]
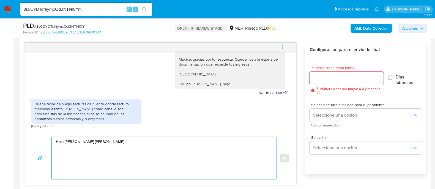
click at [72, 152] on textarea "Hola [PERSON_NAME] [PERSON_NAME]" at bounding box center [163, 158] width 214 height 42
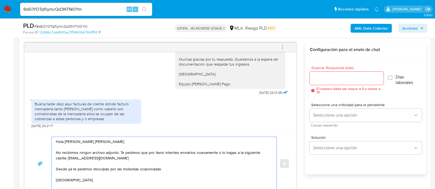
scroll to position [284, 0]
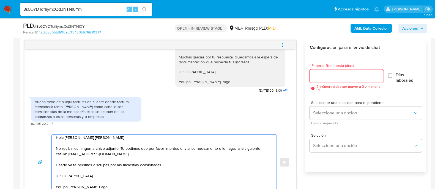
type textarea "Hola [PERSON_NAME] [PERSON_NAME] No recibimos ningun archivo adjunto. Te pedimo…"
click at [326, 78] on input "Esperar Respuesta (días)" at bounding box center [346, 76] width 74 height 7
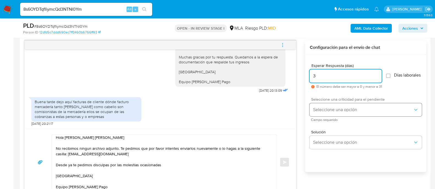
type input "3"
click at [328, 112] on span "Seleccione una opción" at bounding box center [363, 109] width 100 height 5
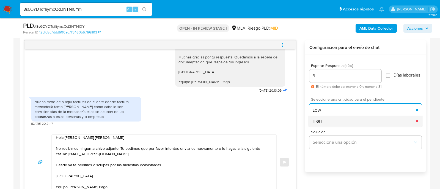
click at [326, 123] on div "HIGH" at bounding box center [364, 121] width 103 height 11
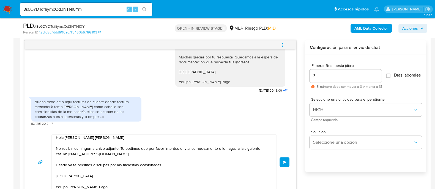
click at [282, 161] on button "Enviar" at bounding box center [284, 163] width 10 height 10
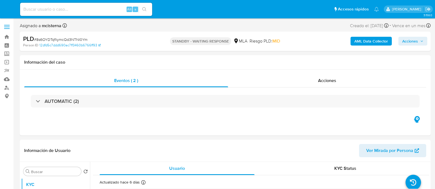
select select "10"
click at [108, 6] on input at bounding box center [86, 9] width 132 height 7
paste input "0i3Bzf6RrlZvOh1DqmkBJgoG"
type input "0i3Bzf6RrlZvOh1DqmkBJgoG"
drag, startPoint x: 145, startPoint y: 9, endPoint x: 184, endPoint y: 47, distance: 54.4
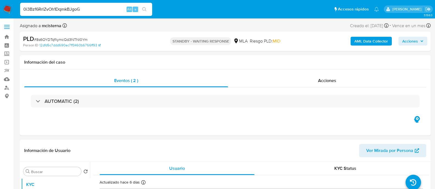
click at [146, 9] on icon "search-icon" at bounding box center [144, 9] width 4 height 4
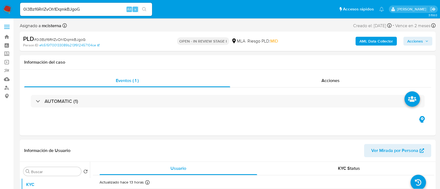
select select "10"
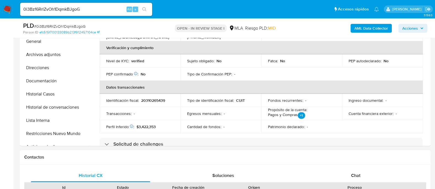
scroll to position [103, 0]
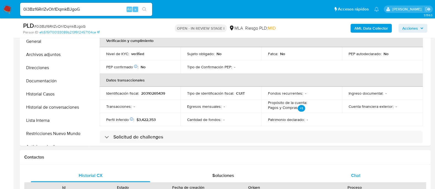
click at [350, 171] on div "Chat" at bounding box center [355, 175] width 119 height 13
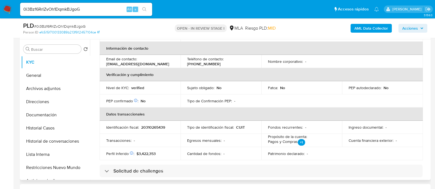
drag, startPoint x: 106, startPoint y: 63, endPoint x: 172, endPoint y: 63, distance: 65.7
click at [172, 63] on div "Email de contacto : [PERSON_NAME][EMAIL_ADDRESS][DOMAIN_NAME]" at bounding box center [140, 62] width 68 height 10
copy p "[EMAIL_ADDRESS][DOMAIN_NAME]"
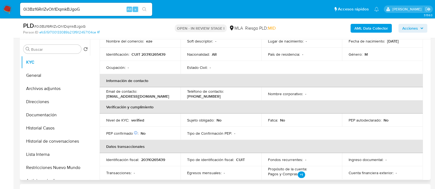
scroll to position [68, 0]
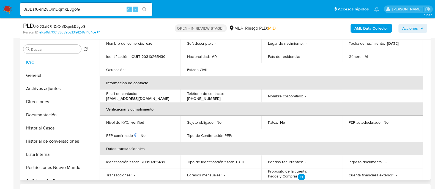
click at [151, 56] on p "CUIT 20310265439" at bounding box center [148, 56] width 34 height 5
copy p "20310265439"
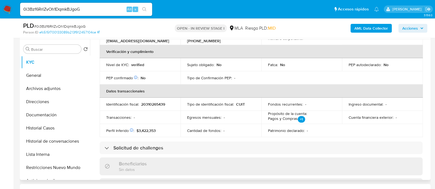
scroll to position [137, 0]
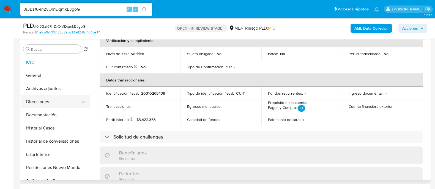
click at [57, 106] on button "Direcciones" at bounding box center [53, 101] width 64 height 13
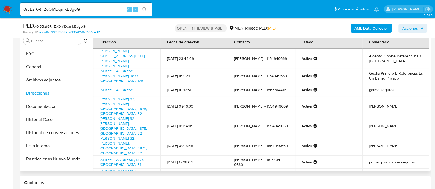
scroll to position [103, 0]
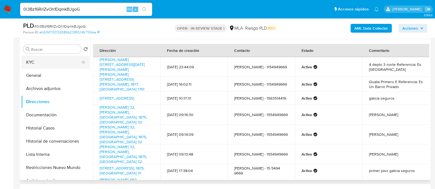
click at [37, 66] on button "KYC" at bounding box center [53, 62] width 64 height 13
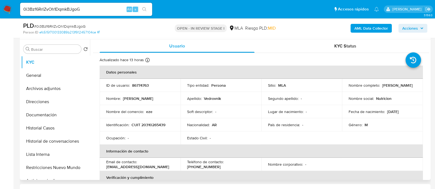
drag, startPoint x: 347, startPoint y: 88, endPoint x: 408, endPoint y: 88, distance: 60.2
click at [408, 88] on div "Nombre completo : Ezequiel Paulo Vedrovnik" at bounding box center [382, 85] width 68 height 5
copy p "Ezequiel Paulo Vedrovnik"
drag, startPoint x: 105, startPoint y: 167, endPoint x: 162, endPoint y: 167, distance: 57.2
click at [133, 167] on td "Email de contacto : ezequielvedrovnik@hotmail.com" at bounding box center [140, 164] width 81 height 13
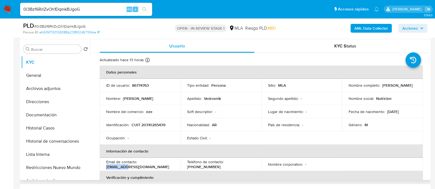
drag, startPoint x: 162, startPoint y: 167, endPoint x: 165, endPoint y: 167, distance: 3.0
click at [165, 167] on div "Email de contacto : ezequielvedrovnik@hotmail.com" at bounding box center [140, 165] width 68 height 10
drag, startPoint x: 111, startPoint y: 167, endPoint x: 104, endPoint y: 168, distance: 6.7
click at [110, 167] on p "ezequielvedrovnik@hotmail.com" at bounding box center [137, 167] width 63 height 5
click at [104, 168] on td "Email de contacto : ezequielvedrovnik@hotmail.com" at bounding box center [140, 164] width 81 height 13
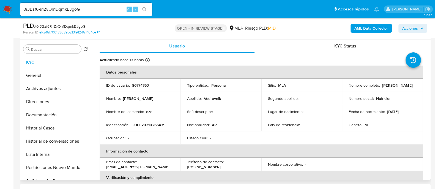
drag, startPoint x: 107, startPoint y: 168, endPoint x: 167, endPoint y: 168, distance: 60.2
click at [167, 168] on td "Email de contacto : ezequielvedrovnik@hotmail.com" at bounding box center [140, 164] width 81 height 13
copy p "ezequielvedrovnik@hotmail.com"
click at [90, 12] on input "0i3Bzf6RrlZvOh1DqmkBJgoG" at bounding box center [86, 9] width 132 height 7
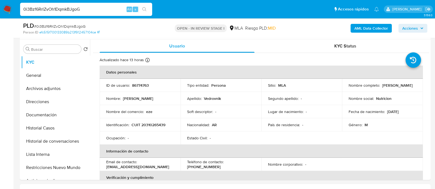
click at [90, 12] on input "0i3Bzf6RrlZvOh1DqmkBJgoG" at bounding box center [86, 9] width 132 height 7
paste input "MagDY5n55yVfqghngkBB67qS"
type input "MagDY5n55yVfqghngkBB67qS"
click at [141, 7] on button "search-icon" at bounding box center [144, 9] width 11 height 8
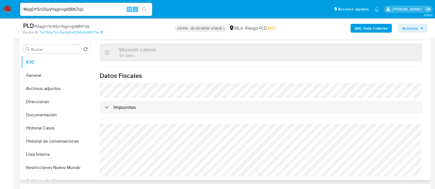
scroll to position [289, 0]
select select "10"
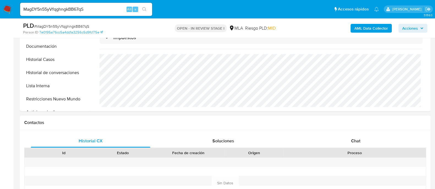
scroll to position [206, 0]
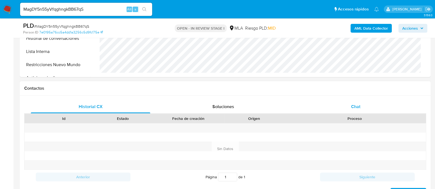
click at [349, 104] on div "Chat" at bounding box center [355, 106] width 119 height 13
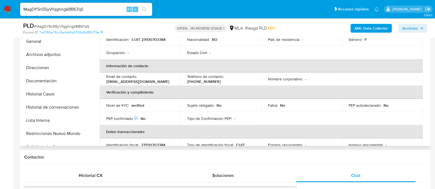
scroll to position [48, 0]
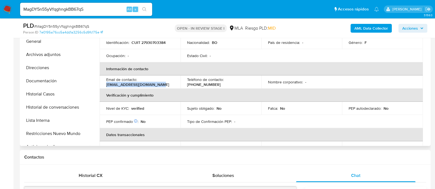
drag, startPoint x: 110, startPoint y: 85, endPoint x: 171, endPoint y: 85, distance: 60.8
click at [171, 85] on div "Email de contacto : rosmeryflorespyr@gmail.com" at bounding box center [140, 82] width 68 height 10
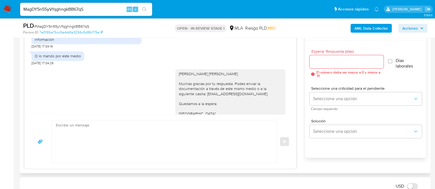
scroll to position [275, 0]
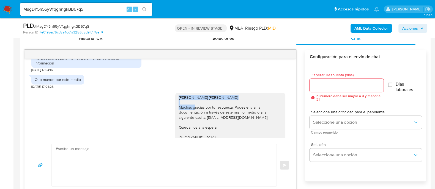
drag, startPoint x: 174, startPoint y: 107, endPoint x: 242, endPoint y: 107, distance: 68.2
click at [242, 107] on div "Hola Rosse Mary Julieta Flores Quispe Muchas gracias por tu respuesta. Podes en…" at bounding box center [229, 122] width 103 height 55
copy div "Hola Rosse Mary Julieta Flores Quispe"
click at [206, 167] on textarea at bounding box center [163, 165] width 214 height 42
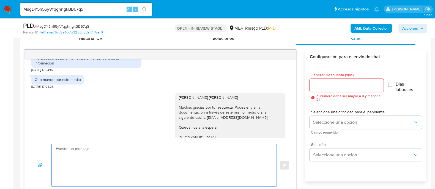
paste textarea "Hola Rosse Mary Julieta Flores Quispe"
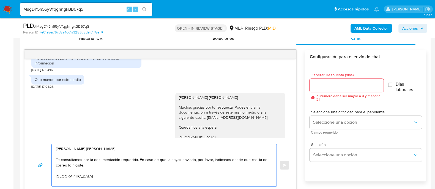
scroll to position [275, 0]
type textarea "Hola Rosse Mary Julieta Flores Quispe Te consultamos por la documentación reque…"
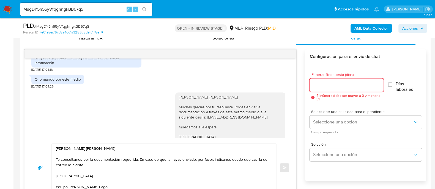
click at [314, 86] on input "Esperar Respuesta (días)" at bounding box center [346, 85] width 74 height 7
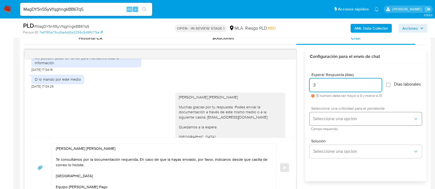
type input "3"
click at [335, 121] on span "Seleccione una opción" at bounding box center [363, 118] width 100 height 5
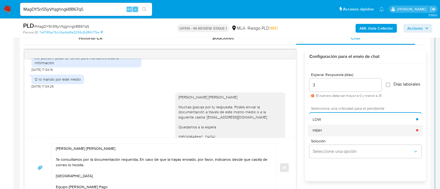
click at [329, 131] on div "HIGH" at bounding box center [364, 130] width 103 height 11
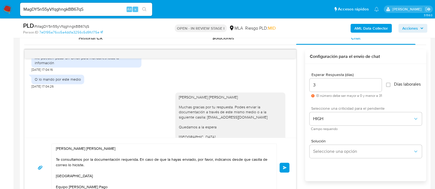
click at [293, 170] on div "Hola Rosse Mary Julieta Flores Quispe Te consultamos por la documentación reque…" at bounding box center [159, 168] width 271 height 60
click at [279, 166] on button "Enviar" at bounding box center [284, 168] width 10 height 10
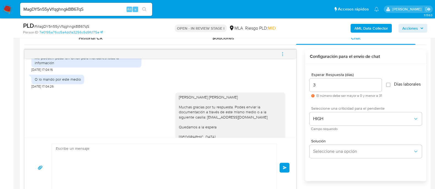
scroll to position [423, 0]
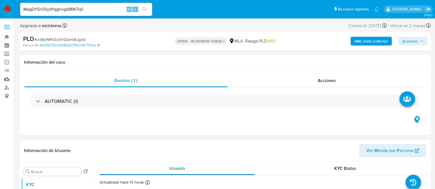
select select "10"
click at [109, 7] on input "MagDY5n55yVfqghngkBB67qS" at bounding box center [86, 9] width 132 height 7
paste input "d6yYDIQHhMFZbepBIg01A7QY"
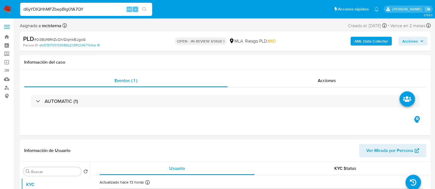
type input "d6yYDIQHhMFZbepBIg01A7QY"
click at [146, 8] on icon "search-icon" at bounding box center [144, 9] width 4 height 4
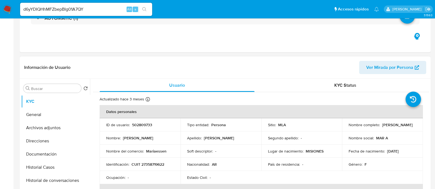
select select "10"
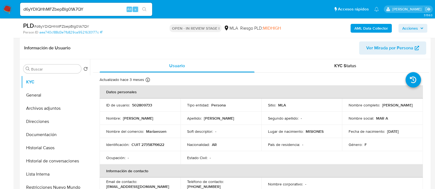
scroll to position [103, 0]
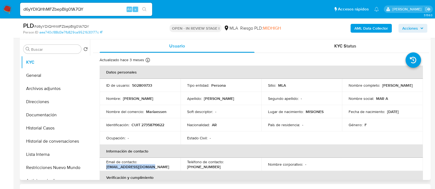
drag, startPoint x: 105, startPoint y: 167, endPoint x: 157, endPoint y: 168, distance: 52.0
click at [157, 168] on td "Email de contacto : julibrunofer@gmail.com" at bounding box center [140, 164] width 81 height 13
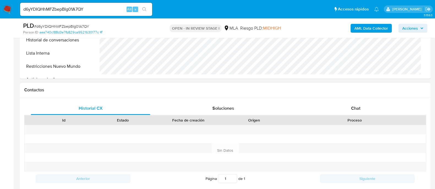
scroll to position [206, 0]
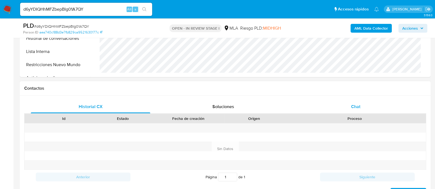
click at [351, 105] on div "Chat" at bounding box center [355, 106] width 119 height 13
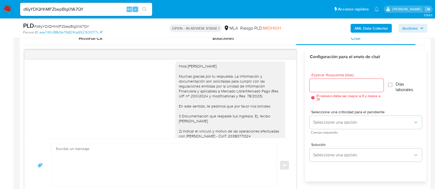
scroll to position [439, 0]
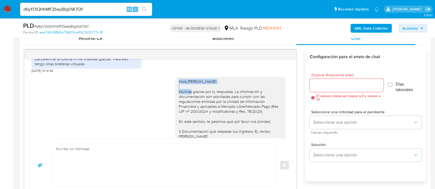
drag, startPoint x: 175, startPoint y: 94, endPoint x: 228, endPoint y: 94, distance: 53.1
click at [228, 94] on div "Hola Maria Fernanda Franco Muchas gracias por tu respuesta. La información y do…" at bounding box center [229, 146] width 103 height 135
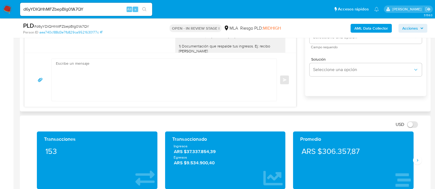
scroll to position [309, 0]
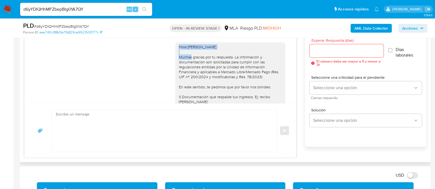
click at [203, 130] on textarea at bounding box center [163, 131] width 214 height 42
paste textarea "Hola Maria Fernanda Franco"
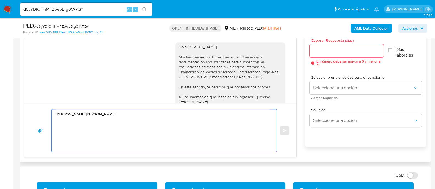
click at [59, 113] on textarea "Hola Hola Maria Fernanda Franco" at bounding box center [163, 131] width 214 height 42
click at [59, 114] on textarea "Hola Hola Maria Fernanda Franco" at bounding box center [163, 131] width 214 height 42
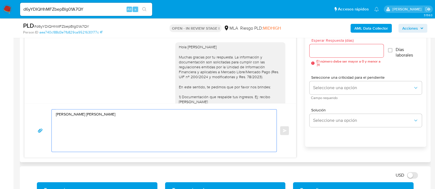
click at [59, 114] on textarea "Hola Hola Maria Fernanda Franco" at bounding box center [163, 131] width 214 height 42
click at [58, 115] on textarea "Hola Hola Maria Fernanda Franco" at bounding box center [163, 131] width 214 height 42
click at [71, 127] on textarea "Hola Maria Fernanda Franco" at bounding box center [163, 131] width 214 height 42
click at [125, 114] on textarea "Hola Maria Fernanda Franco" at bounding box center [163, 131] width 214 height 42
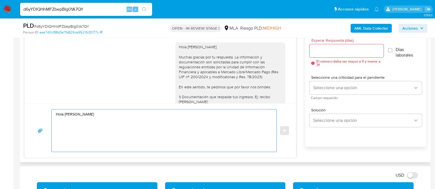
click at [125, 114] on textarea "Hola Maria Fernanda Franco" at bounding box center [163, 131] width 214 height 42
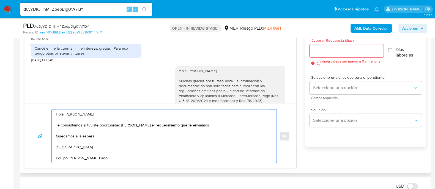
scroll to position [404, 0]
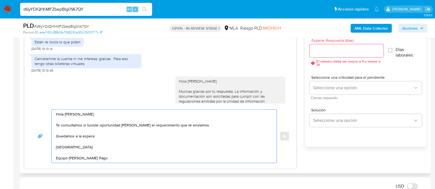
type textarea "Hola Maria Fernanda Franco Te consultamos si tuviste oportunidad de leer el req…"
click at [321, 51] on input "Esperar Respuesta (días)" at bounding box center [346, 50] width 74 height 7
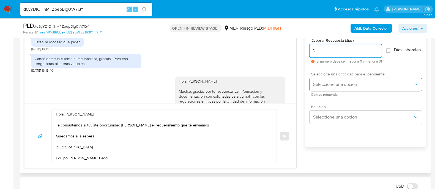
type input "2"
click at [324, 82] on button "Seleccione una opción" at bounding box center [365, 84] width 112 height 13
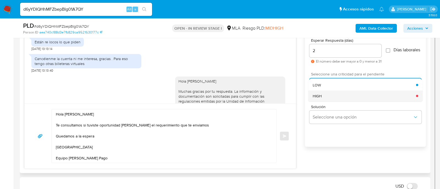
click at [324, 95] on div "HIGH" at bounding box center [364, 95] width 103 height 11
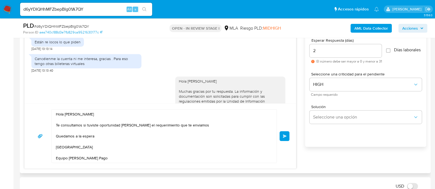
drag, startPoint x: 284, startPoint y: 139, endPoint x: 268, endPoint y: 160, distance: 26.6
click at [284, 139] on button "Enviar" at bounding box center [284, 136] width 10 height 10
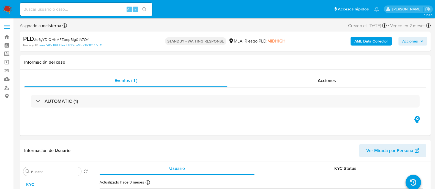
select select "10"
click at [115, 10] on input at bounding box center [86, 9] width 132 height 7
paste input "i48WHmo255Z1KiTl5bAiszMX"
type input "i48WHmo255Z1KiTl5bAiszMX"
click at [148, 6] on button "search-icon" at bounding box center [144, 9] width 11 height 8
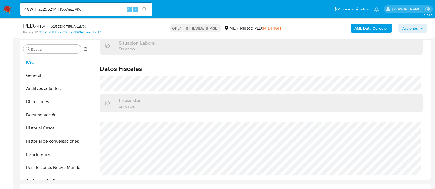
scroll to position [289, 0]
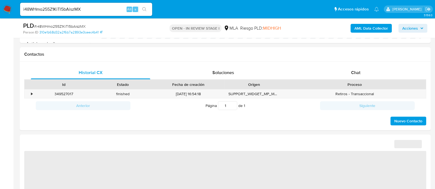
select select "10"
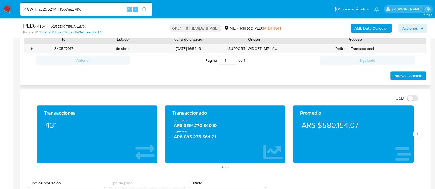
scroll to position [275, 0]
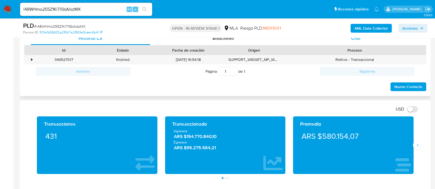
click at [353, 39] on span "Chat" at bounding box center [355, 38] width 9 height 6
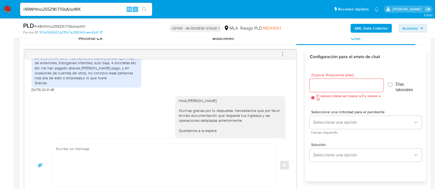
scroll to position [628, 0]
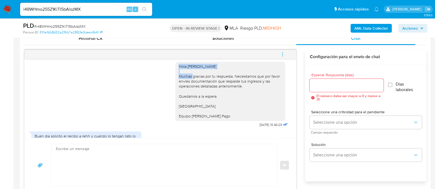
drag, startPoint x: 174, startPoint y: 80, endPoint x: 231, endPoint y: 80, distance: 57.5
click at [231, 80] on div "Hola [PERSON_NAME] Muchas gracias por tu respuesta. Necesitamos que por favor e…" at bounding box center [230, 91] width 110 height 59
copy div "Hola [PERSON_NAME]"
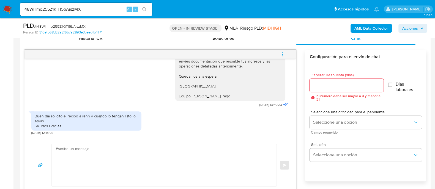
scroll to position [663, 0]
click at [122, 150] on textarea at bounding box center [163, 165] width 214 height 42
paste textarea "Hola [PERSON_NAME]"
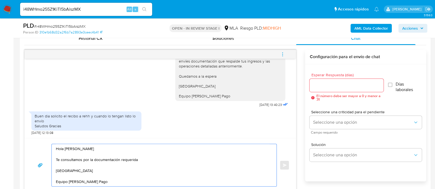
type textarea "Hola Jorge Luis Gentileschi Te consultamos por la documentación requerida Salud…"
click at [312, 80] on div at bounding box center [346, 85] width 74 height 13
drag, startPoint x: 312, startPoint y: 80, endPoint x: 315, endPoint y: 82, distance: 2.8
click at [313, 81] on div at bounding box center [346, 85] width 74 height 13
click at [316, 82] on input "Esperar Respuesta (días)" at bounding box center [346, 85] width 74 height 7
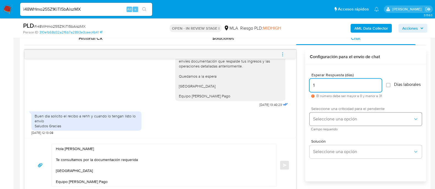
type input "1"
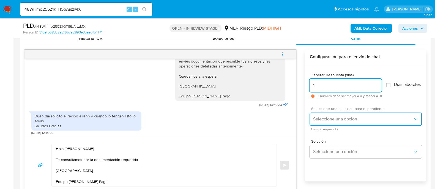
click at [329, 122] on span "Seleccione una opción" at bounding box center [363, 119] width 100 height 5
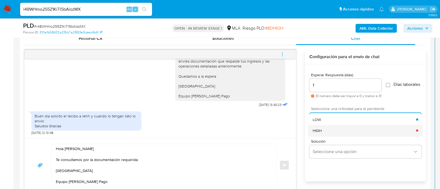
click at [328, 136] on div "HIGH" at bounding box center [364, 130] width 103 height 11
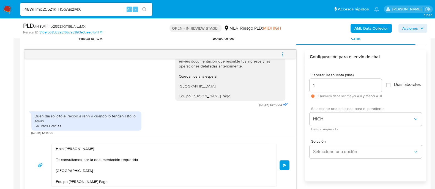
click at [288, 164] on button "Enviar" at bounding box center [284, 166] width 10 height 10
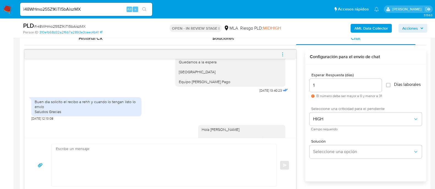
scroll to position [714, 0]
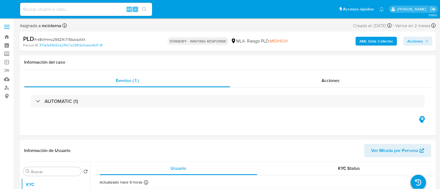
select select "10"
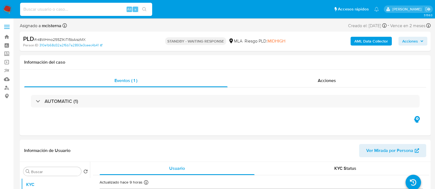
click at [109, 7] on input at bounding box center [86, 9] width 132 height 7
paste input "jTLh2LdfEEEVlClUdWKLuYX9"
type input "jTLh2LdfEEEVlClUdWKLuYX9"
click at [141, 7] on button "search-icon" at bounding box center [144, 9] width 11 height 8
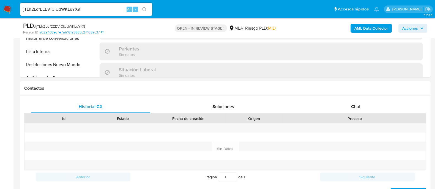
scroll to position [294, 0]
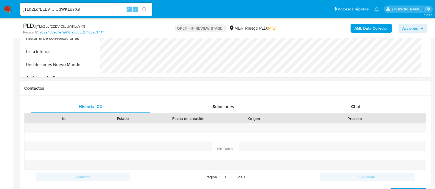
select select "10"
click at [359, 99] on div "Historial CX Soluciones Chat Id Estado Fecha de creación Origen Proceso Anterio…" at bounding box center [225, 149] width 411 height 106
click at [338, 105] on div "Chat" at bounding box center [355, 106] width 119 height 13
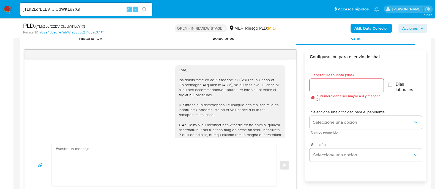
scroll to position [464, 0]
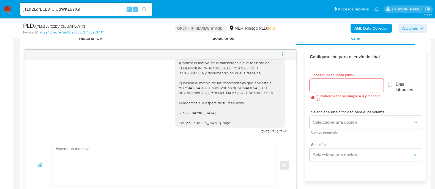
click at [284, 50] on span "menu-action" at bounding box center [282, 54] width 5 height 13
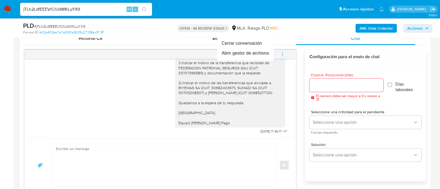
click at [266, 98] on div at bounding box center [220, 94] width 440 height 189
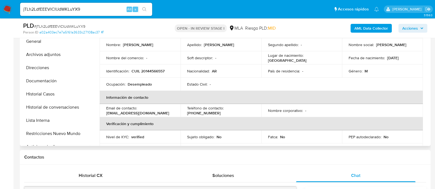
scroll to position [19, 0]
drag, startPoint x: 105, startPoint y: 114, endPoint x: 170, endPoint y: 114, distance: 65.4
click at [170, 114] on td "Email de contacto : [EMAIL_ADDRESS][DOMAIN_NAME]" at bounding box center [140, 111] width 81 height 13
copy p "[EMAIL_ADDRESS][DOMAIN_NAME]"
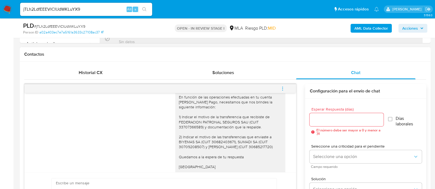
scroll to position [464, 0]
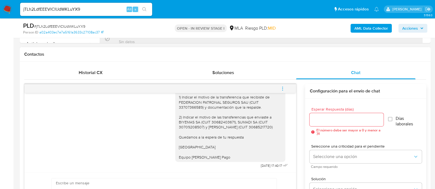
click at [283, 90] on icon "menu-action" at bounding box center [282, 90] width 1 height 1
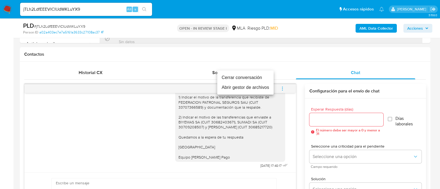
click at [234, 79] on li "Cerrar conversación" at bounding box center [245, 78] width 56 height 10
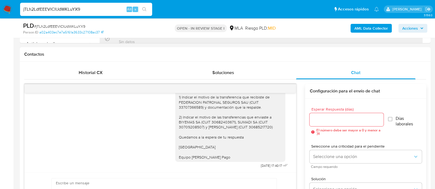
click at [104, 6] on input "jTLh2LdfEEEVlClUdWKLuYX9" at bounding box center [86, 9] width 132 height 7
paste input "YpSj68ZJ2hGXcgpYYA0vBn0x"
type input "YpSj68ZJ2hGXcgpYYA0vBn0x"
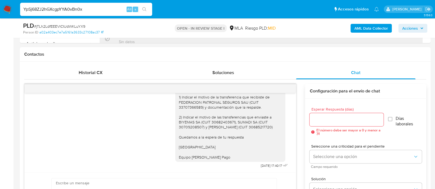
click at [143, 7] on icon "search-icon" at bounding box center [144, 9] width 4 height 4
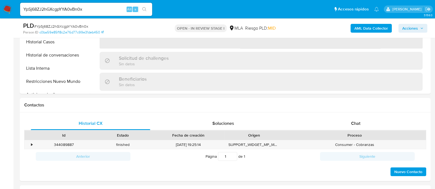
scroll to position [240, 0]
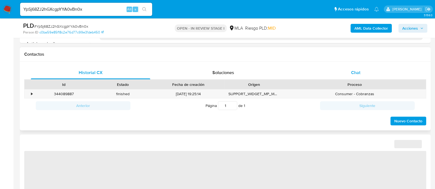
click at [347, 77] on div "Chat" at bounding box center [355, 72] width 119 height 13
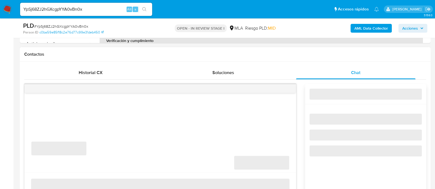
select select "10"
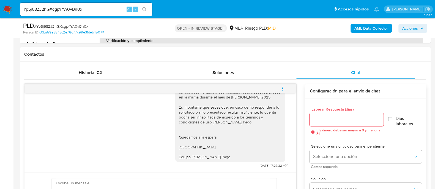
scroll to position [424, 0]
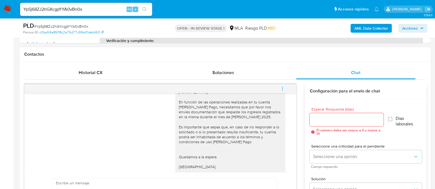
click at [283, 89] on icon "menu-action" at bounding box center [282, 88] width 5 height 5
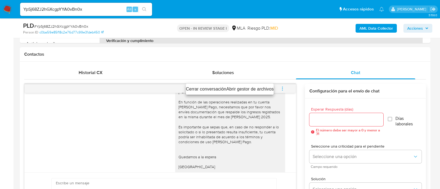
click at [220, 89] on li "Cerrar conversación" at bounding box center [206, 89] width 40 height 7
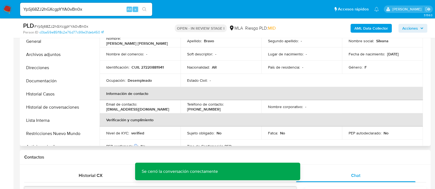
scroll to position [34, 0]
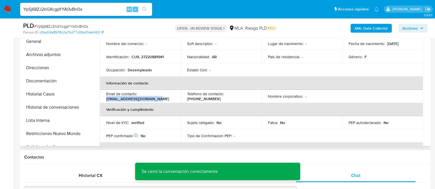
drag, startPoint x: 103, startPoint y: 96, endPoint x: 158, endPoint y: 97, distance: 54.5
click at [158, 97] on td "Email de contacto : silvanabravo996@gmail.com" at bounding box center [140, 96] width 81 height 13
copy p "silvanabravo996@gmail.com"
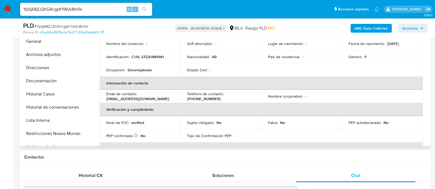
click at [156, 58] on p "CUIL 27220881941" at bounding box center [147, 56] width 32 height 5
copy p "27220881941"
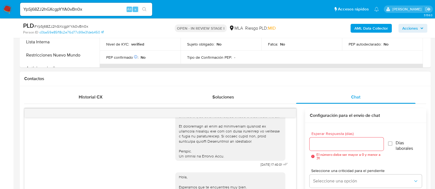
scroll to position [206, 0]
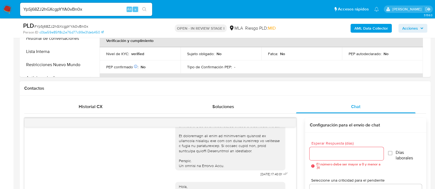
click at [106, 96] on div "Historial CX Soluciones Chat Id Estado Fecha de creación Origen Proceso • 34408…" at bounding box center [225, 181] width 411 height 170
click at [106, 103] on div "Historial CX" at bounding box center [90, 106] width 119 height 13
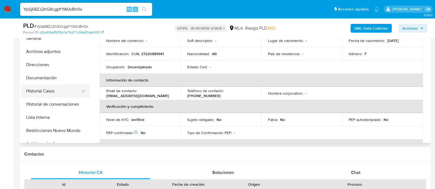
scroll to position [137, 0]
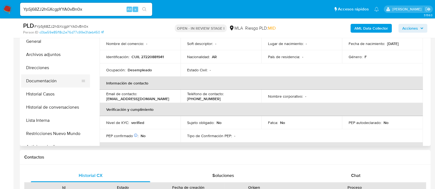
click at [54, 84] on button "Documentación" at bounding box center [53, 81] width 64 height 13
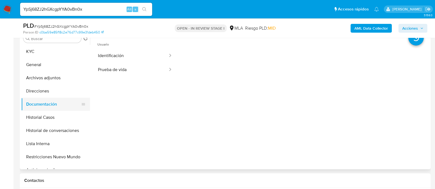
scroll to position [103, 0]
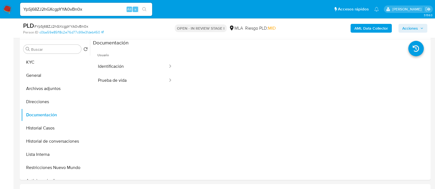
drag, startPoint x: 58, startPoint y: 59, endPoint x: 84, endPoint y: 9, distance: 56.5
click at [58, 59] on button "KYC" at bounding box center [55, 62] width 69 height 13
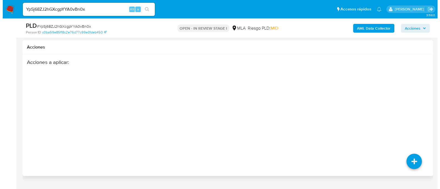
scroll to position [870, 0]
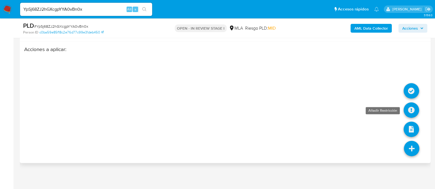
click at [407, 111] on icon at bounding box center [410, 110] width 15 height 15
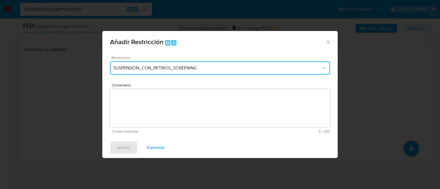
click at [167, 66] on span "SUSPENSION_CON_RETIROS_SCREENING" at bounding box center [217, 67] width 208 height 5
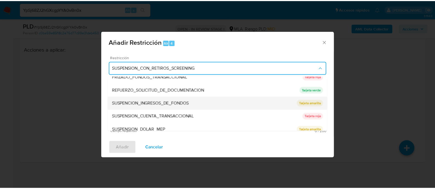
scroll to position [117, 0]
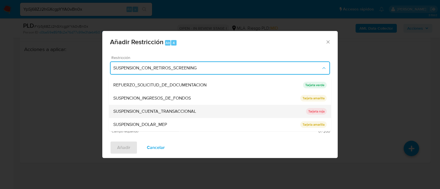
click at [205, 110] on div "SUSPENSION_CUENTA_TRANSACCIONAL" at bounding box center [209, 111] width 193 height 13
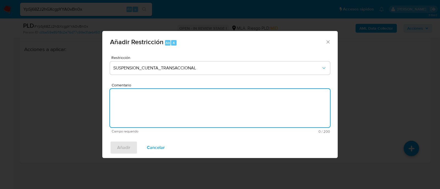
click at [236, 115] on textarea "Comentario" at bounding box center [220, 108] width 220 height 38
type textarea "AML"
click at [124, 147] on span "Añadir" at bounding box center [123, 148] width 13 height 12
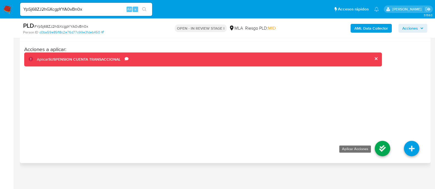
click at [381, 150] on icon at bounding box center [382, 148] width 15 height 15
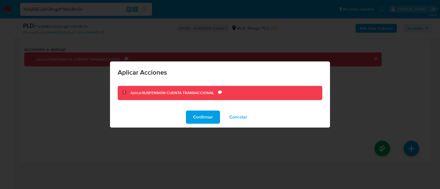
click at [199, 117] on span "Confirmar" at bounding box center [203, 117] width 20 height 12
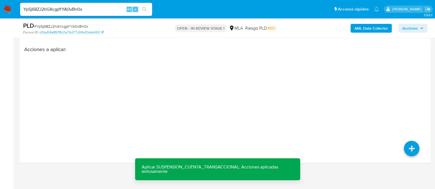
click at [97, 10] on input "YpSj68ZJ2hGXcgpYYA0vBn0x" at bounding box center [86, 9] width 132 height 7
paste input "8bzVVzaD0YNUmLofk8ZKqWU"
type input "8bzVVzaD0YNUmLofk8ZKqWUx"
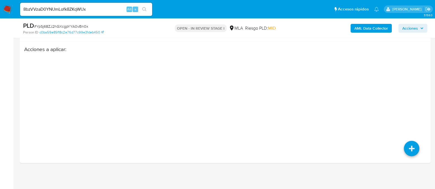
click at [142, 10] on icon "search-icon" at bounding box center [144, 9] width 4 height 4
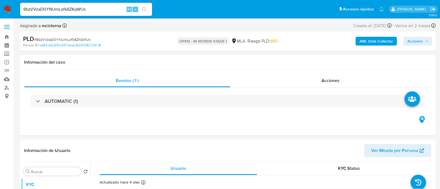
select select "10"
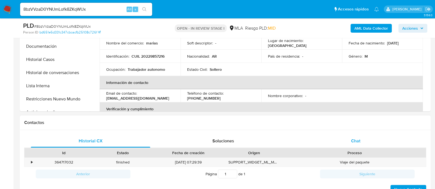
click at [352, 144] on div "Chat" at bounding box center [355, 141] width 119 height 13
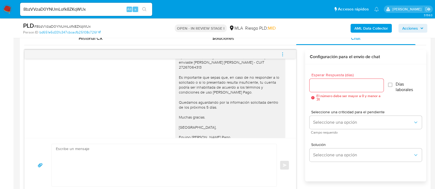
scroll to position [464, 0]
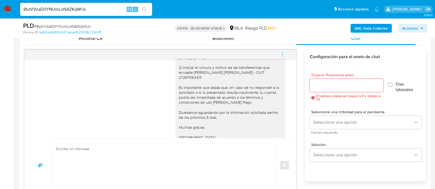
click at [284, 51] on span "menu-action" at bounding box center [282, 54] width 5 height 13
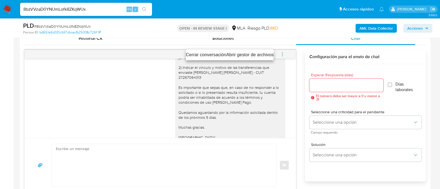
click at [212, 54] on li "Cerrar conversación" at bounding box center [206, 55] width 40 height 7
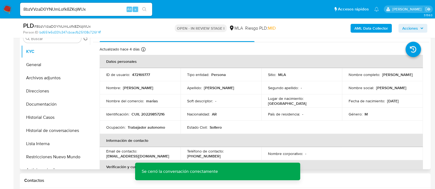
scroll to position [103, 0]
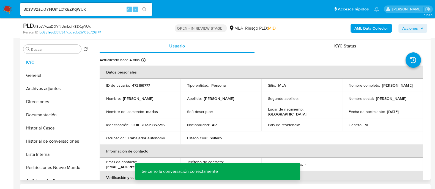
click at [155, 129] on td "Identificación : CUIL 20229857216" at bounding box center [140, 125] width 81 height 13
click at [157, 126] on p "CUIL 20229857216" at bounding box center [147, 125] width 33 height 5
copy p "20229857216"
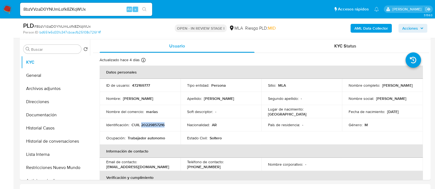
copy p "20229857216"
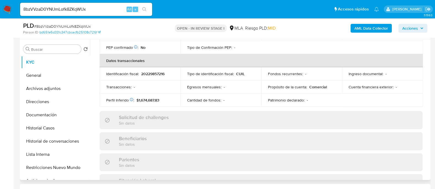
scroll to position [88, 0]
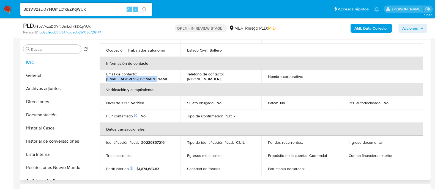
drag, startPoint x: 126, startPoint y: 80, endPoint x: 161, endPoint y: 80, distance: 34.6
click at [161, 80] on td "Email de contacto : claaudiooo721@gmail.com" at bounding box center [140, 76] width 81 height 13
copy p "claaudiooo721@gmail.com"
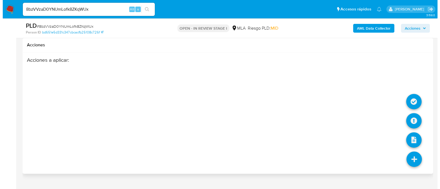
scroll to position [989, 0]
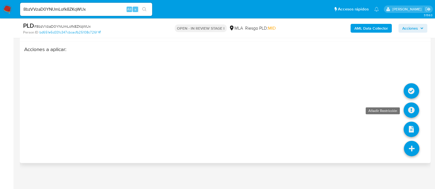
click at [406, 113] on icon at bounding box center [410, 110] width 15 height 15
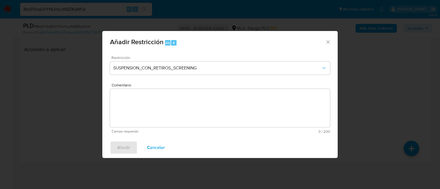
click at [174, 61] on div "Restricción SUSPENSION_CON_RETIROS_SCREENING" at bounding box center [220, 69] width 220 height 26
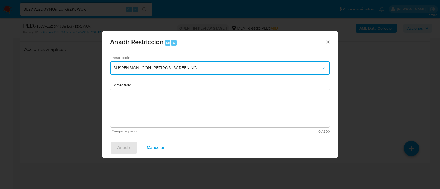
click at [172, 66] on span "SUSPENSION_CON_RETIROS_SCREENING" at bounding box center [217, 67] width 208 height 5
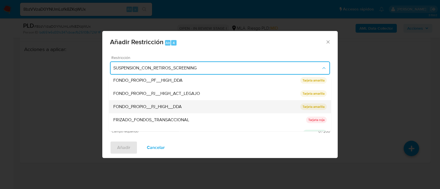
scroll to position [103, 0]
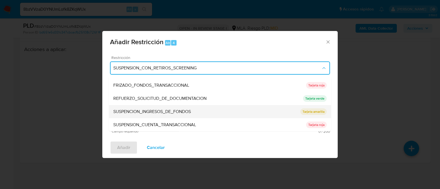
click at [179, 108] on div "SUSPENCION_INGRESOS_DE_FONDOS" at bounding box center [206, 112] width 187 height 13
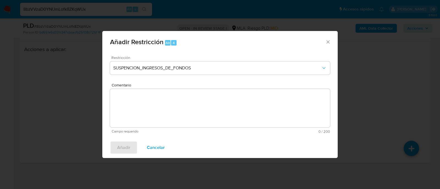
click at [179, 108] on textarea "Comentario" at bounding box center [220, 108] width 220 height 38
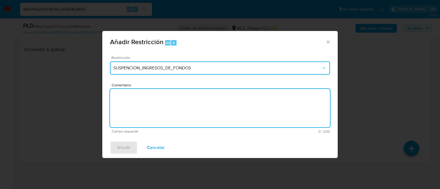
click at [175, 68] on span "SUSPENCION_INGRESOS_DE_FONDOS" at bounding box center [217, 67] width 208 height 5
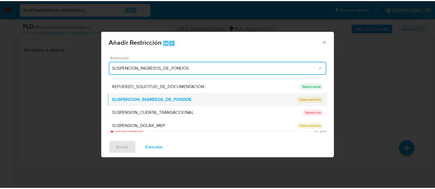
scroll to position [117, 0]
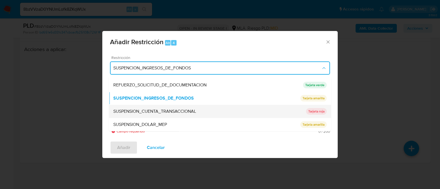
click at [171, 112] on span "SUSPENSION_CUENTA_TRANSACCIONAL" at bounding box center [154, 111] width 83 height 5
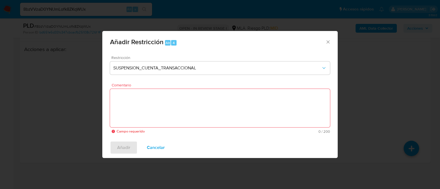
click at [194, 116] on textarea "Comentario" at bounding box center [220, 108] width 220 height 38
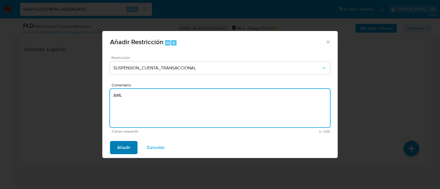
type textarea "AML"
click at [123, 149] on span "Añadir" at bounding box center [123, 148] width 13 height 12
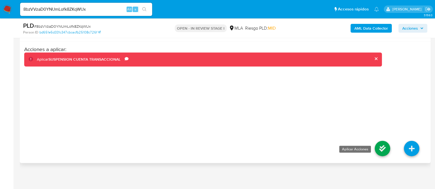
click at [380, 144] on icon at bounding box center [382, 148] width 15 height 15
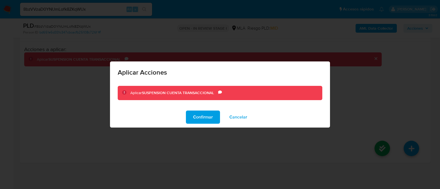
click at [197, 115] on span "Confirmar" at bounding box center [203, 117] width 20 height 12
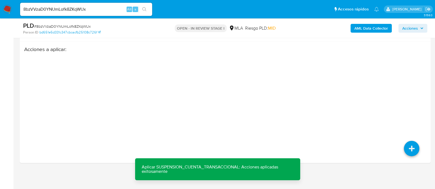
click at [105, 10] on input "8bzVVzaD0YNUmLofk8ZKqWUx" at bounding box center [86, 9] width 132 height 7
paste input "AihxUVcqSF3Y1nNzCw1yNGHP"
type input "AihxUVcqSF3Y1nNzCw1yNGHP"
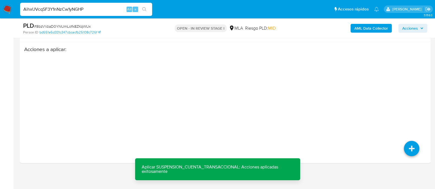
click at [143, 9] on icon "search-icon" at bounding box center [144, 9] width 4 height 4
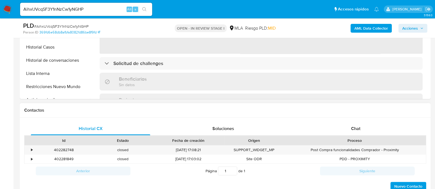
scroll to position [206, 0]
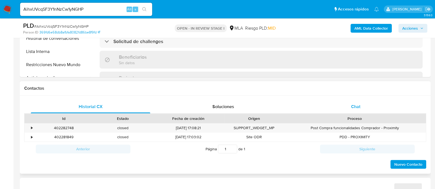
click at [345, 112] on div "Chat" at bounding box center [355, 106] width 119 height 13
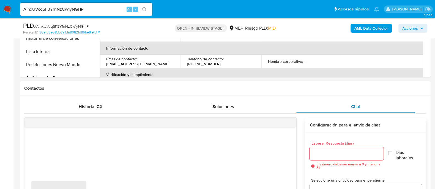
select select "10"
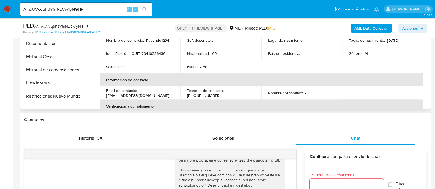
scroll to position [137, 0]
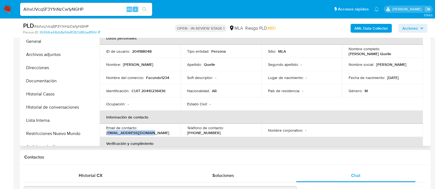
drag, startPoint x: 154, startPoint y: 133, endPoint x: 162, endPoint y: 132, distance: 8.5
click at [162, 132] on div "Email de contacto : facuquelle22@gmail.com" at bounding box center [140, 131] width 68 height 10
drag, startPoint x: 104, startPoint y: 134, endPoint x: 158, endPoint y: 134, distance: 54.2
click at [158, 134] on td "Email de contacto : facuquelle22@gmail.com" at bounding box center [140, 130] width 81 height 13
copy p "facuquelle22@gmail.com"
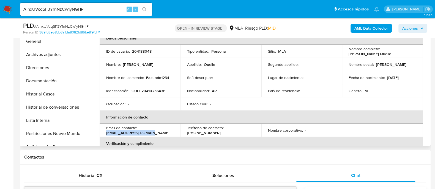
scroll to position [34, 0]
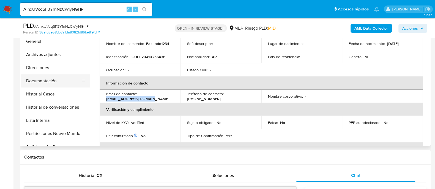
click at [60, 80] on button "Documentación" at bounding box center [53, 81] width 64 height 13
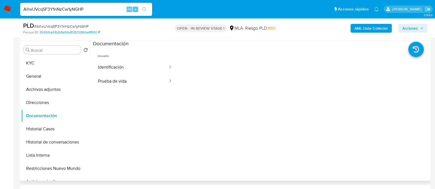
scroll to position [68, 0]
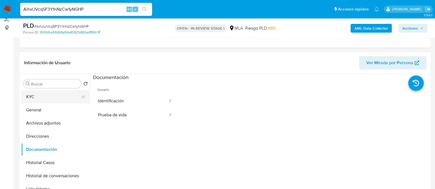
click at [43, 96] on button "KYC" at bounding box center [53, 96] width 64 height 13
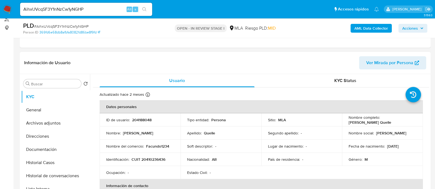
click at [151, 157] on p "CUIT 20410236436" at bounding box center [148, 159] width 34 height 5
copy p "20410236436"
drag, startPoint x: 353, startPoint y: 123, endPoint x: 396, endPoint y: 123, distance: 42.6
click at [396, 123] on div "Nombre completo : Facundo Agustin Quelle" at bounding box center [382, 120] width 68 height 10
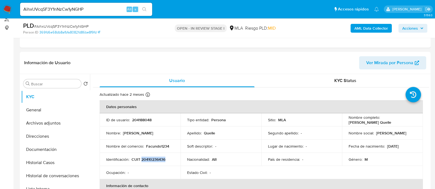
copy p "Facundo Agustin Quelle"
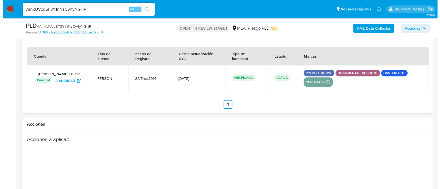
scroll to position [984, 0]
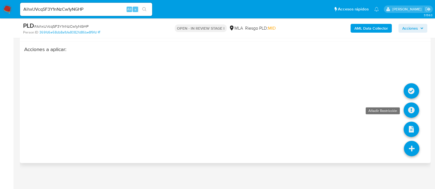
click at [412, 111] on icon at bounding box center [410, 110] width 15 height 15
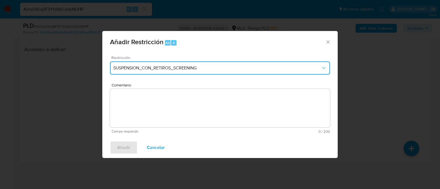
click at [154, 68] on span "SUSPENSION_CON_RETIROS_SCREENING" at bounding box center [217, 67] width 208 height 5
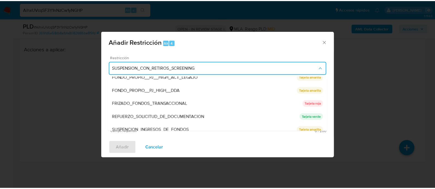
scroll to position [117, 0]
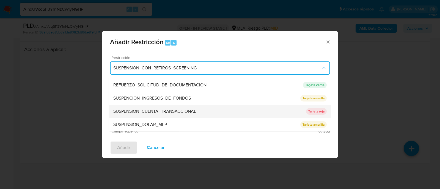
click at [165, 109] on span "SUSPENSION_CUENTA_TRANSACCIONAL" at bounding box center [154, 111] width 83 height 5
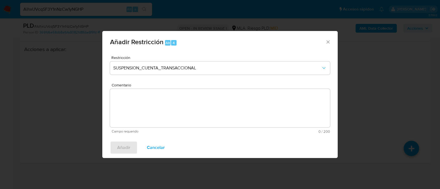
click at [232, 120] on textarea "Comentario" at bounding box center [220, 108] width 220 height 38
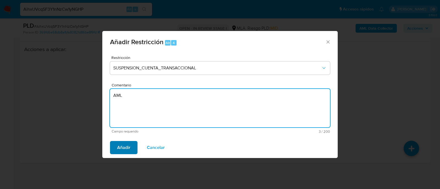
type textarea "AML"
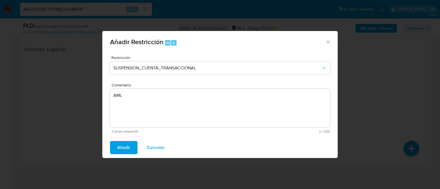
click at [128, 142] on span "Añadir" at bounding box center [123, 148] width 13 height 12
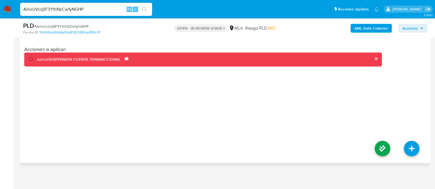
click at [373, 148] on li at bounding box center [382, 149] width 29 height 31
click at [378, 148] on icon at bounding box center [382, 148] width 15 height 15
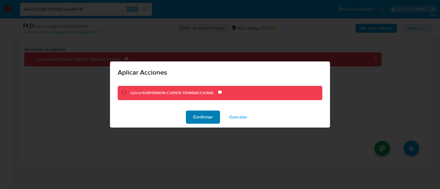
click at [204, 116] on span "Confirmar" at bounding box center [203, 117] width 20 height 12
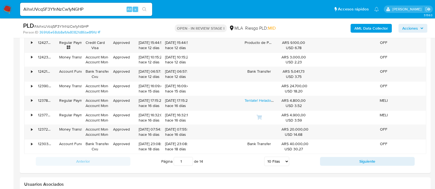
scroll to position [743, 0]
click at [103, 12] on input "AihxUVcqSF3Y1nNzCw1yNGHP" at bounding box center [86, 9] width 132 height 7
paste input "183640619"
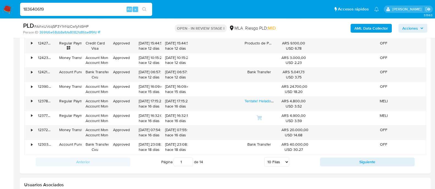
type input "183640619"
click at [145, 9] on icon "search-icon" at bounding box center [144, 9] width 4 height 4
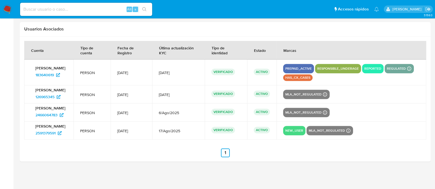
select select "10"
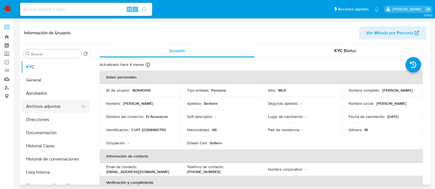
click at [56, 112] on button "Archivos adjuntos" at bounding box center [53, 106] width 64 height 13
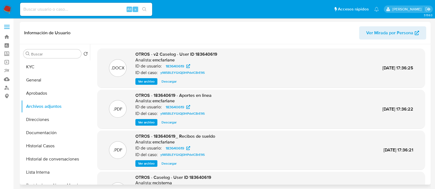
click at [148, 82] on span "Ver archivo" at bounding box center [146, 81] width 16 height 5
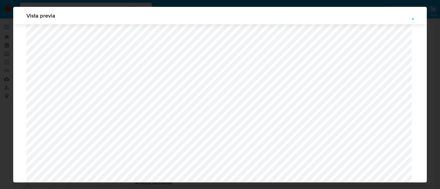
scroll to position [476, 0]
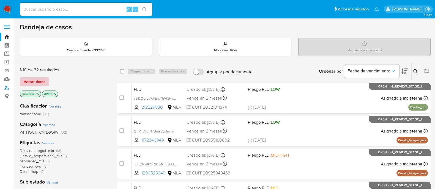
drag, startPoint x: 5, startPoint y: 89, endPoint x: 24, endPoint y: 81, distance: 20.5
click at [5, 89] on link "Buscador de personas" at bounding box center [32, 88] width 65 height 9
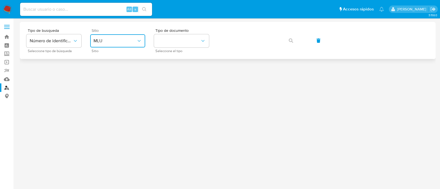
click at [122, 41] on span "MLU" at bounding box center [114, 40] width 43 height 5
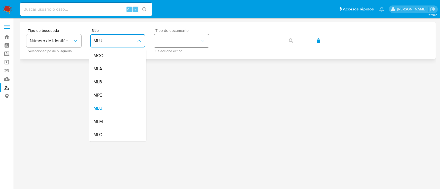
drag, startPoint x: 115, startPoint y: 72, endPoint x: 166, endPoint y: 45, distance: 58.2
click at [116, 71] on div "MLA" at bounding box center [115, 68] width 45 height 13
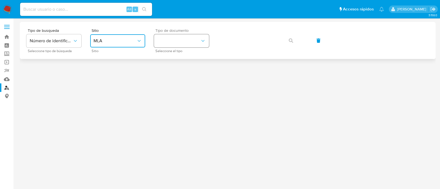
click at [172, 39] on button "identificationType" at bounding box center [181, 40] width 55 height 13
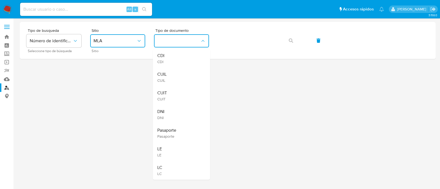
drag, startPoint x: 170, startPoint y: 93, endPoint x: 192, endPoint y: 81, distance: 25.3
click at [171, 93] on div "CUIT CUIT" at bounding box center [179, 96] width 45 height 19
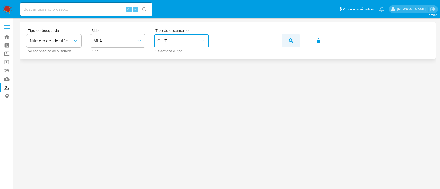
click at [287, 42] on button "button" at bounding box center [291, 40] width 19 height 13
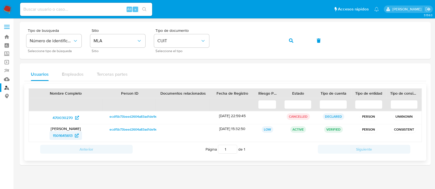
click at [67, 136] on span "1501645613" at bounding box center [63, 135] width 20 height 9
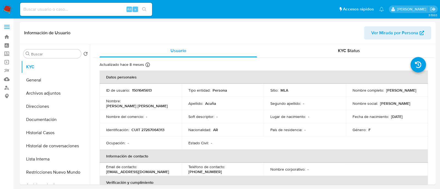
select select "10"
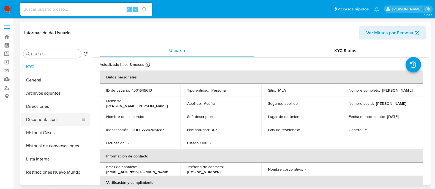
click at [54, 123] on button "Documentación" at bounding box center [53, 119] width 64 height 13
